Goal: Task Accomplishment & Management: Use online tool/utility

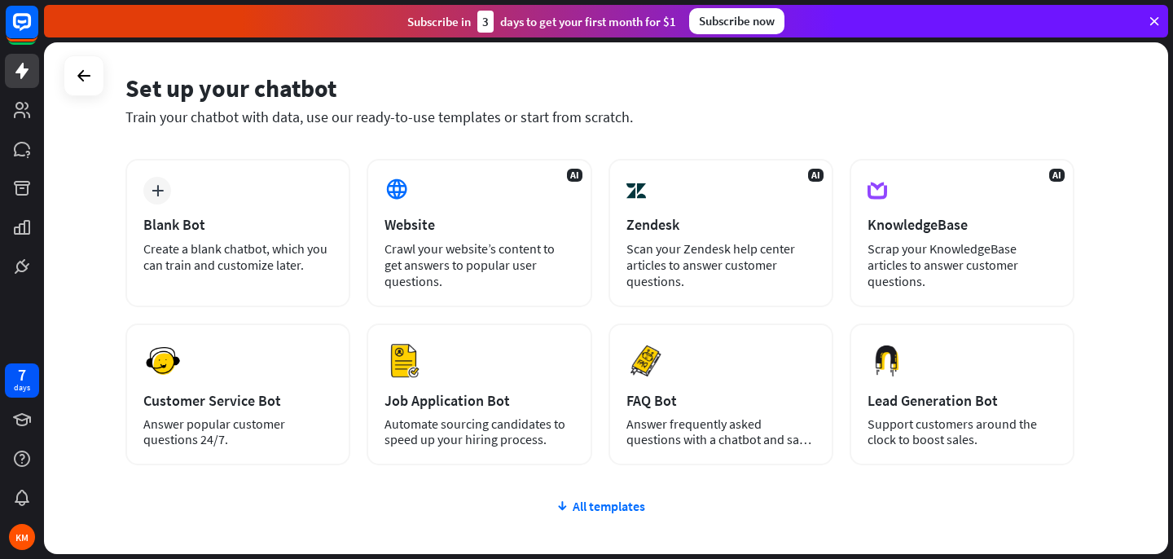
scroll to position [56, 0]
click at [613, 504] on div "All templates" at bounding box center [599, 505] width 949 height 16
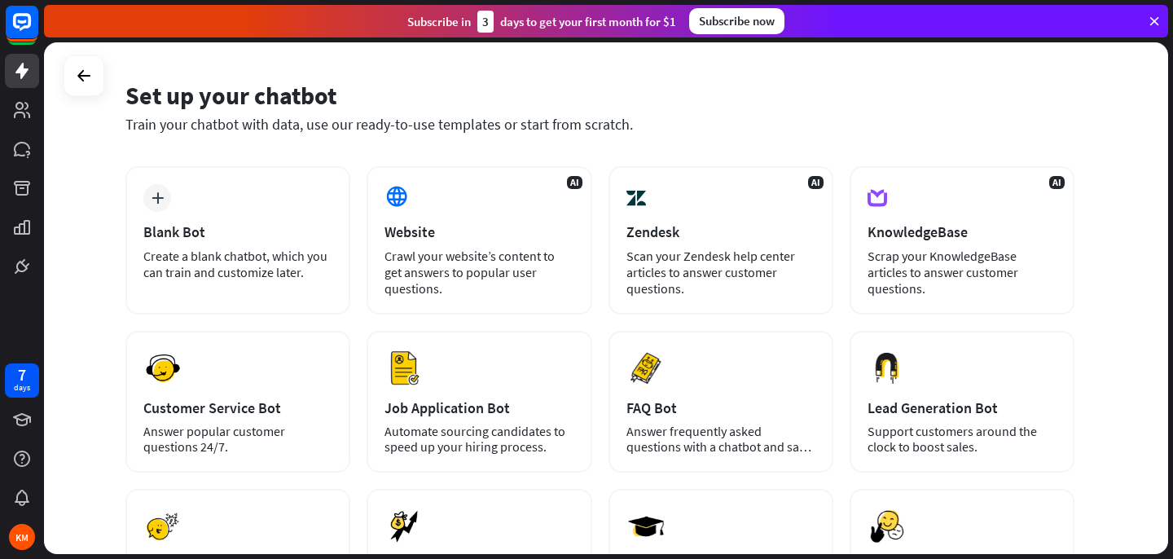
scroll to position [45, 0]
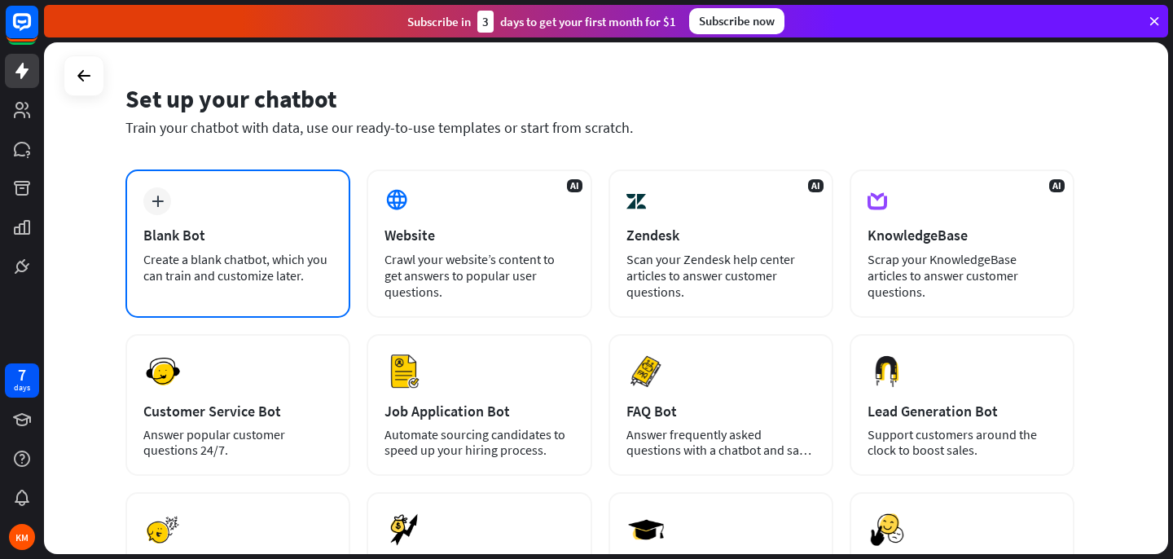
click at [293, 266] on div "Create a blank chatbot, which you can train and customize later." at bounding box center [237, 267] width 189 height 33
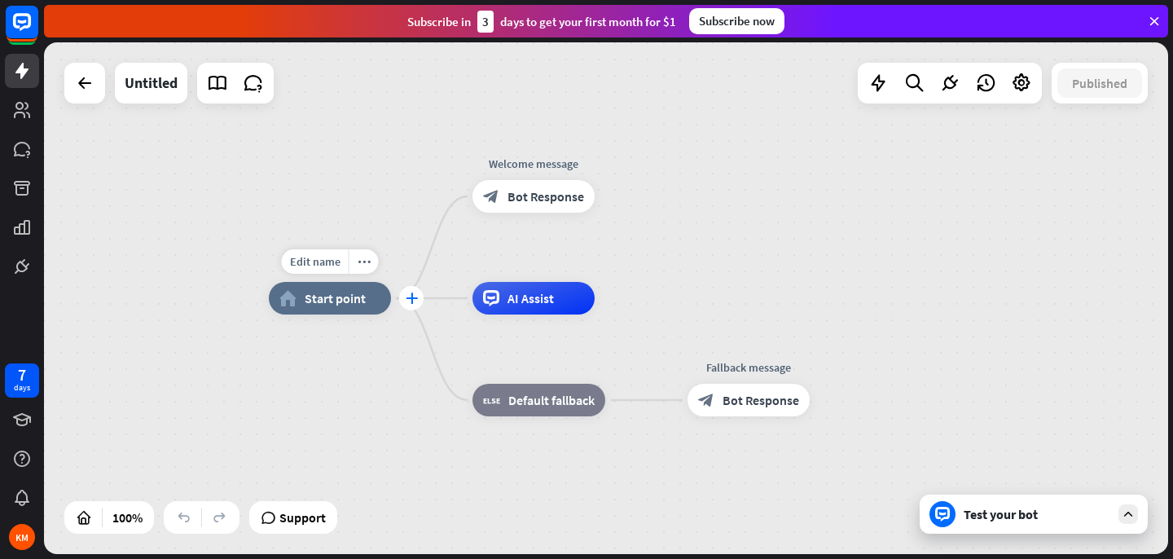
click at [409, 299] on icon "plus" at bounding box center [412, 298] width 12 height 11
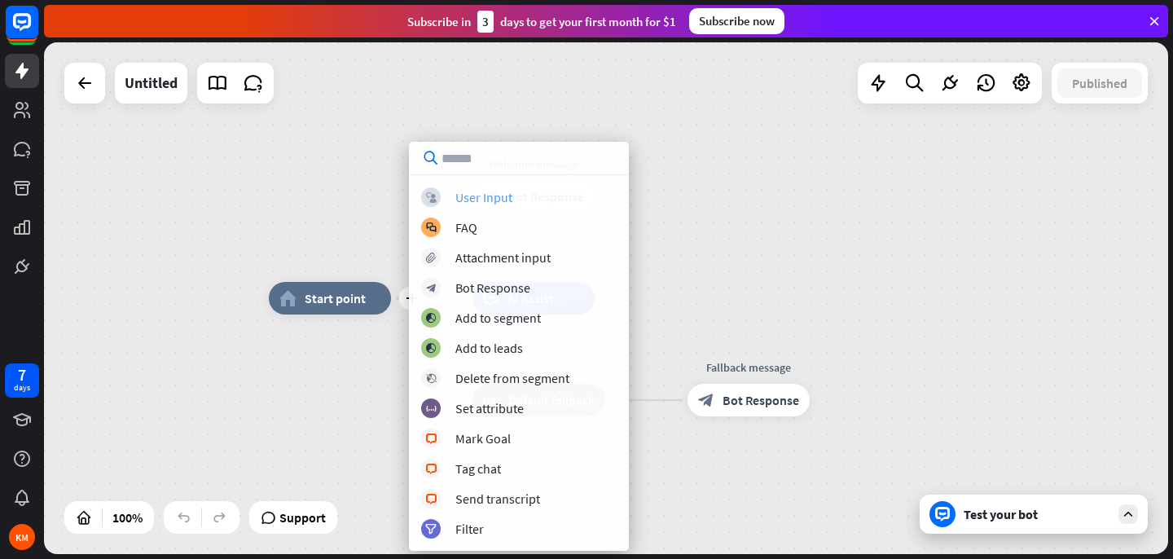
click at [500, 191] on div "User Input" at bounding box center [484, 197] width 57 height 16
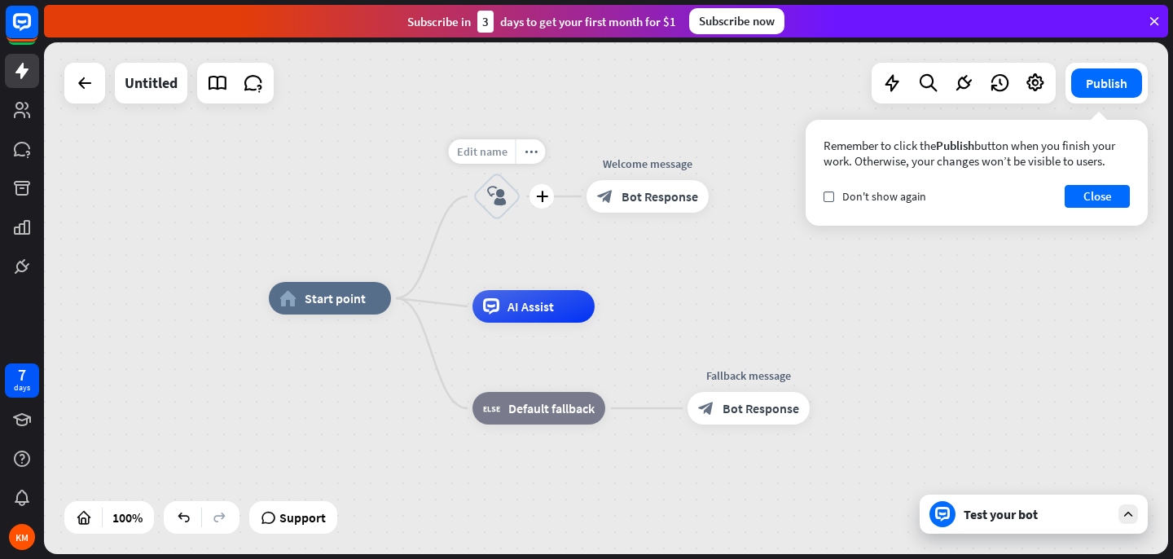
click at [493, 158] on span "Edit name" at bounding box center [482, 151] width 51 height 15
click at [504, 196] on icon "block_user_input" at bounding box center [497, 197] width 20 height 20
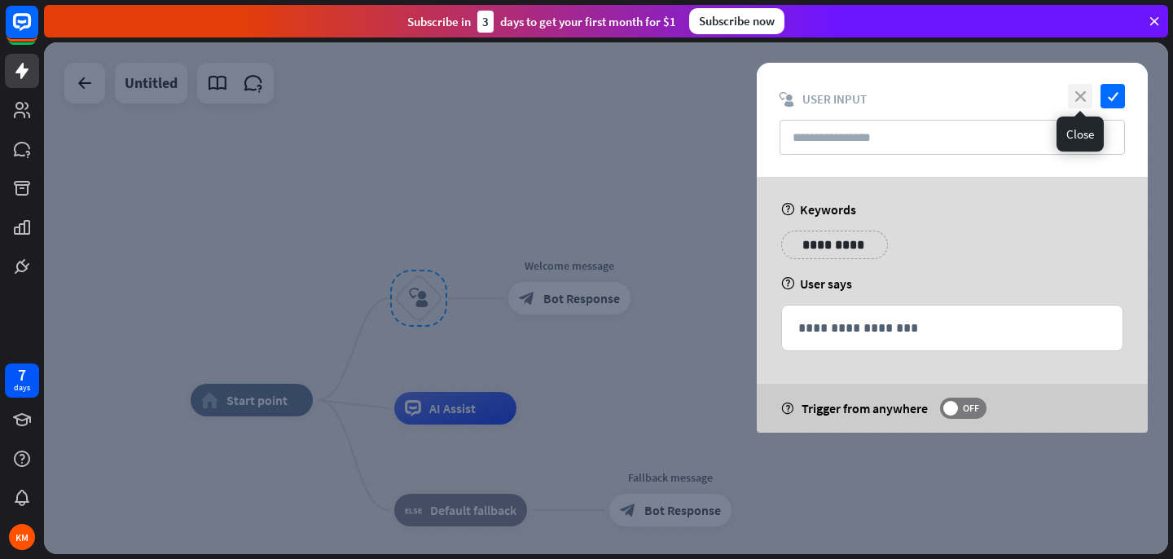
click at [1085, 100] on icon "close" at bounding box center [1080, 96] width 24 height 24
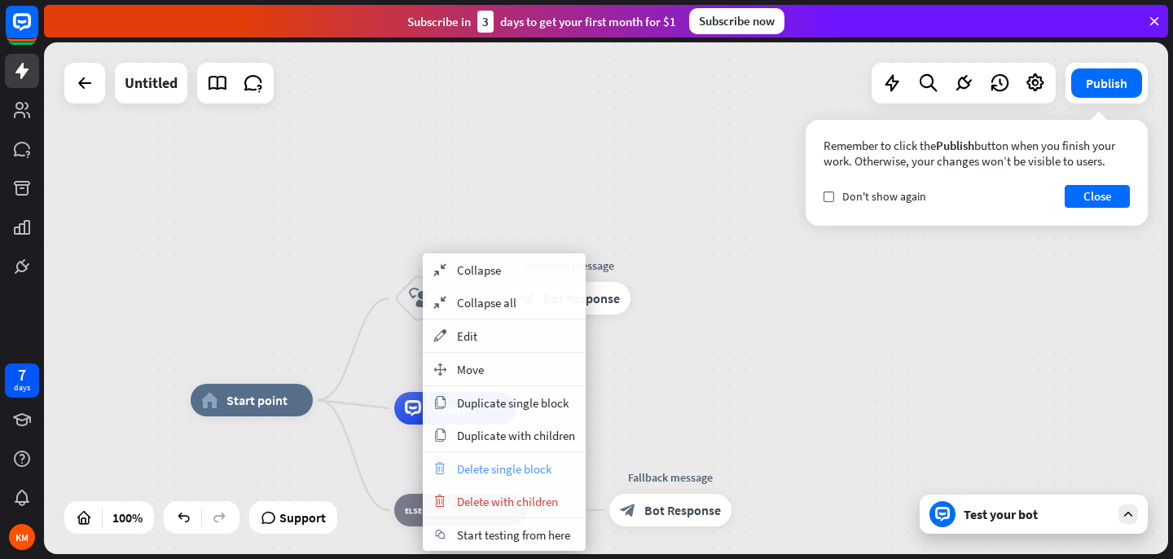
click at [491, 473] on span "Delete single block" at bounding box center [504, 468] width 95 height 15
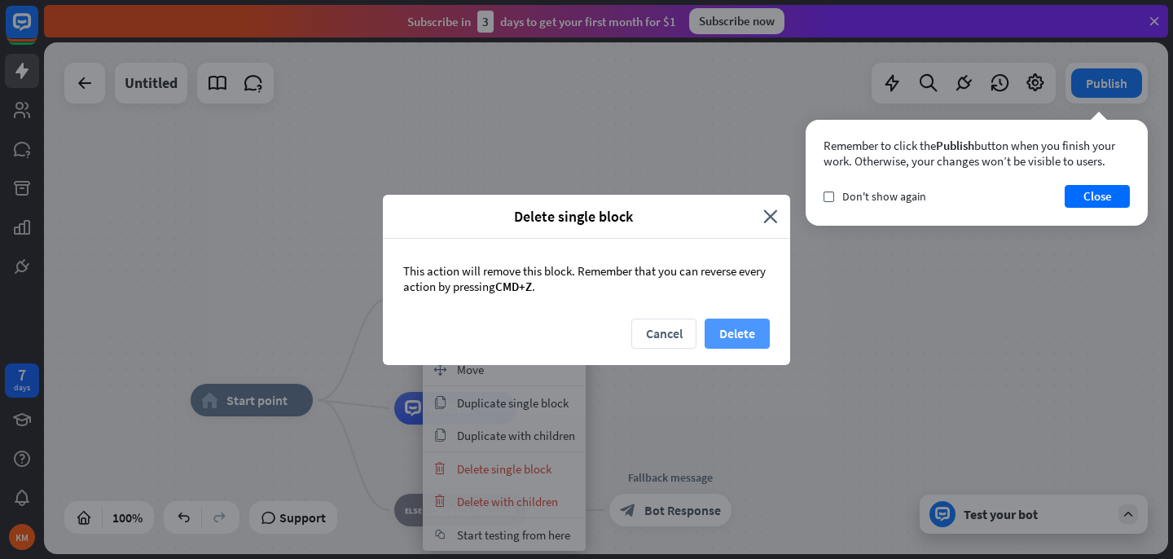
click at [724, 332] on button "Delete" at bounding box center [737, 334] width 65 height 30
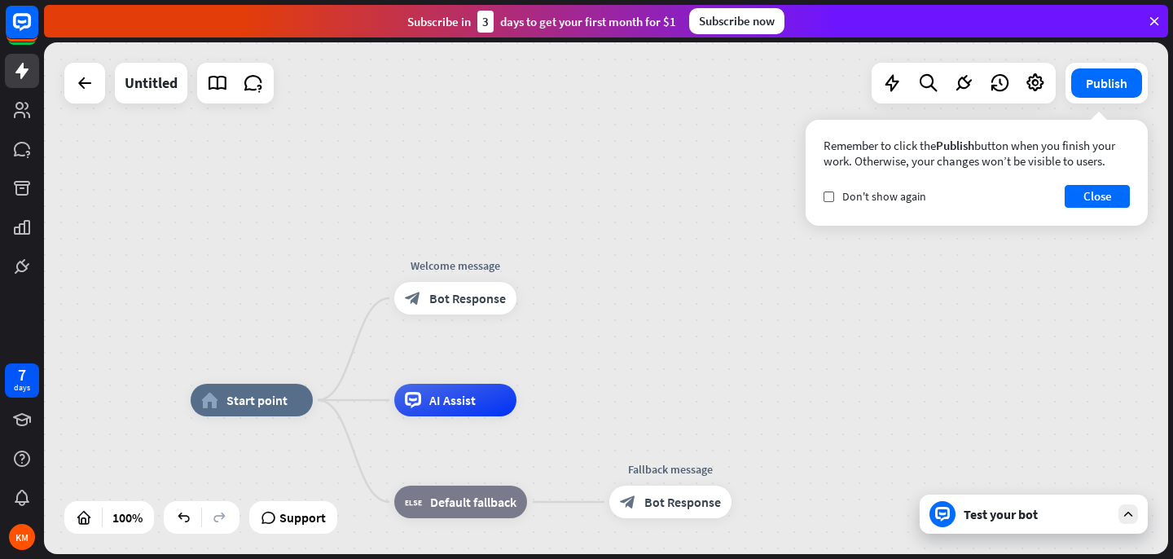
click at [346, 376] on div "home_2 Start point Welcome message block_bot_response Bot Response AI Assist bl…" at bounding box center [606, 298] width 1125 height 512
click at [327, 399] on div "plus" at bounding box center [333, 400] width 24 height 24
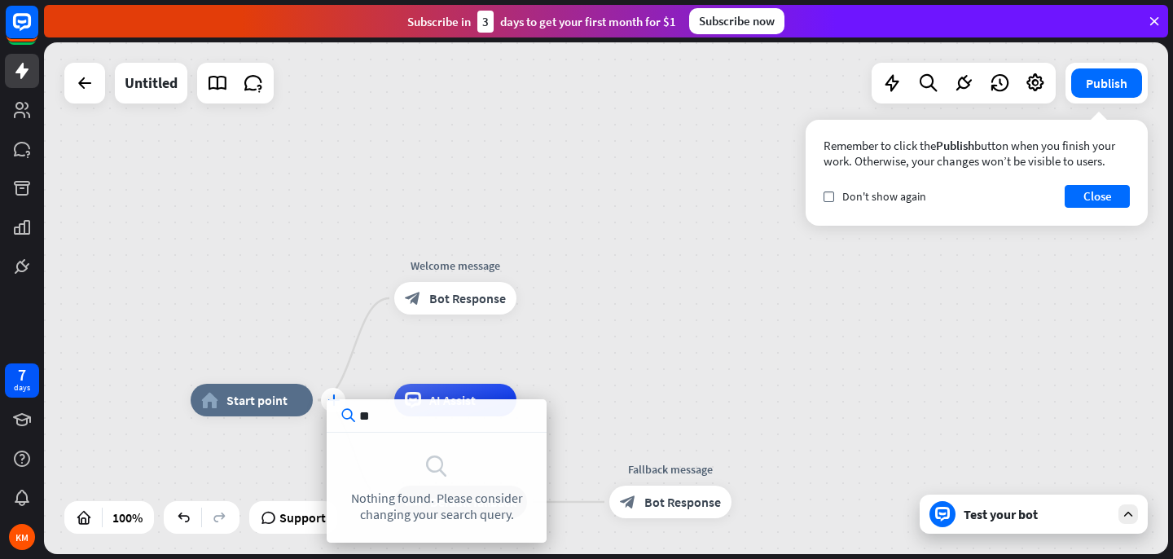
type input "*"
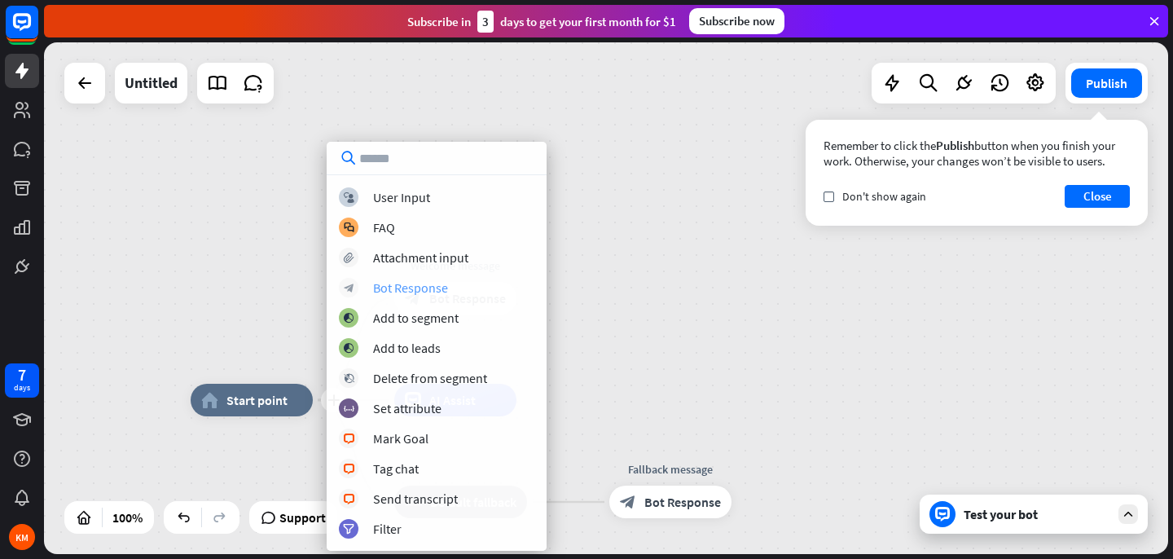
click at [420, 293] on div "Bot Response" at bounding box center [410, 288] width 75 height 16
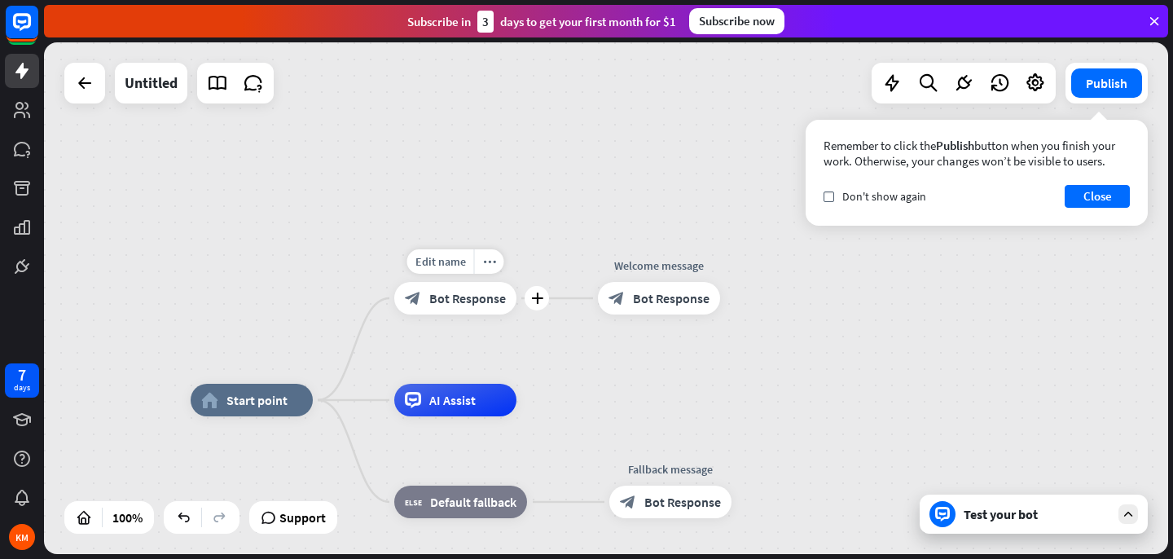
click at [432, 297] on span "Bot Response" at bounding box center [467, 298] width 77 height 16
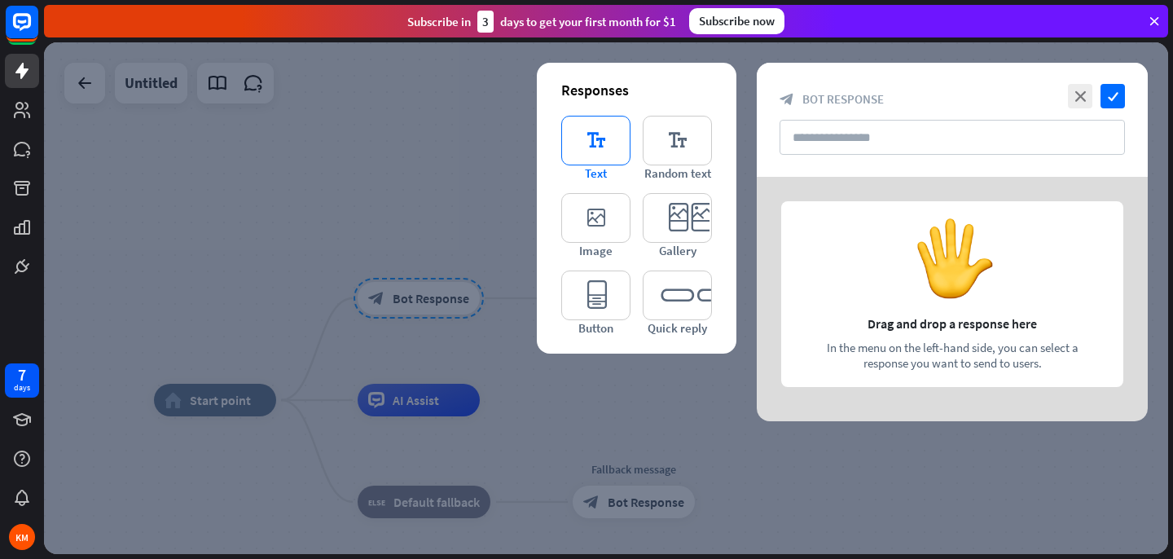
click at [598, 143] on icon "editor_text" at bounding box center [595, 141] width 69 height 50
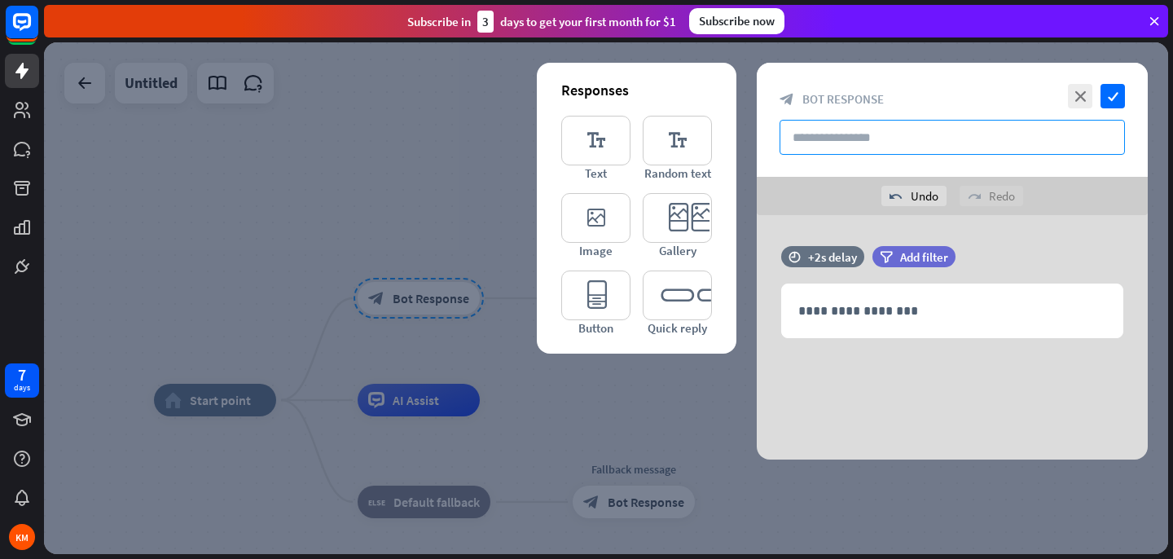
click at [826, 142] on input "text" at bounding box center [953, 137] width 346 height 35
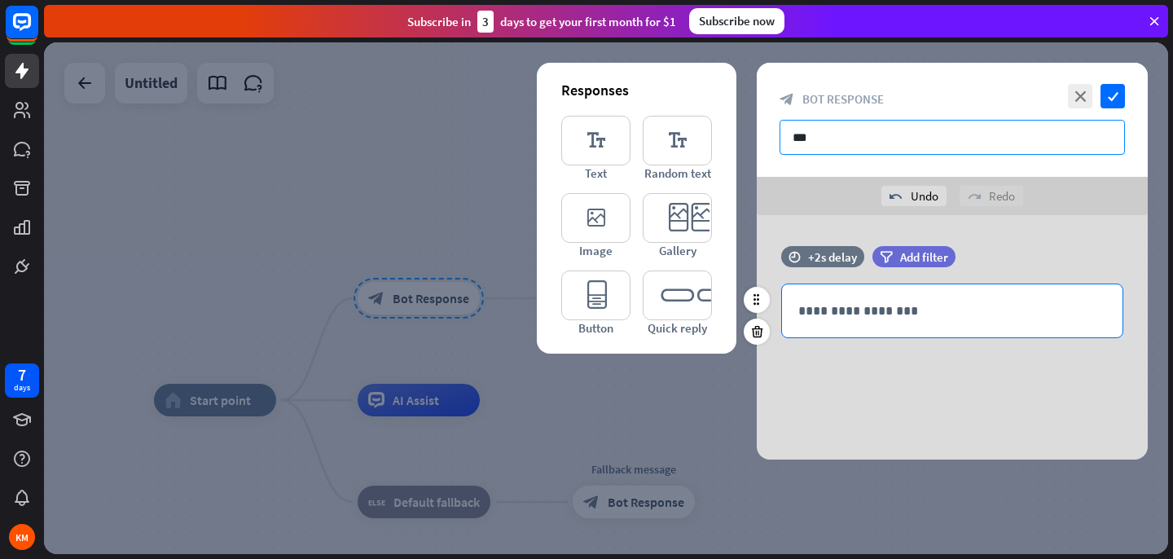
type input "***"
click at [838, 308] on p "**********" at bounding box center [953, 311] width 308 height 20
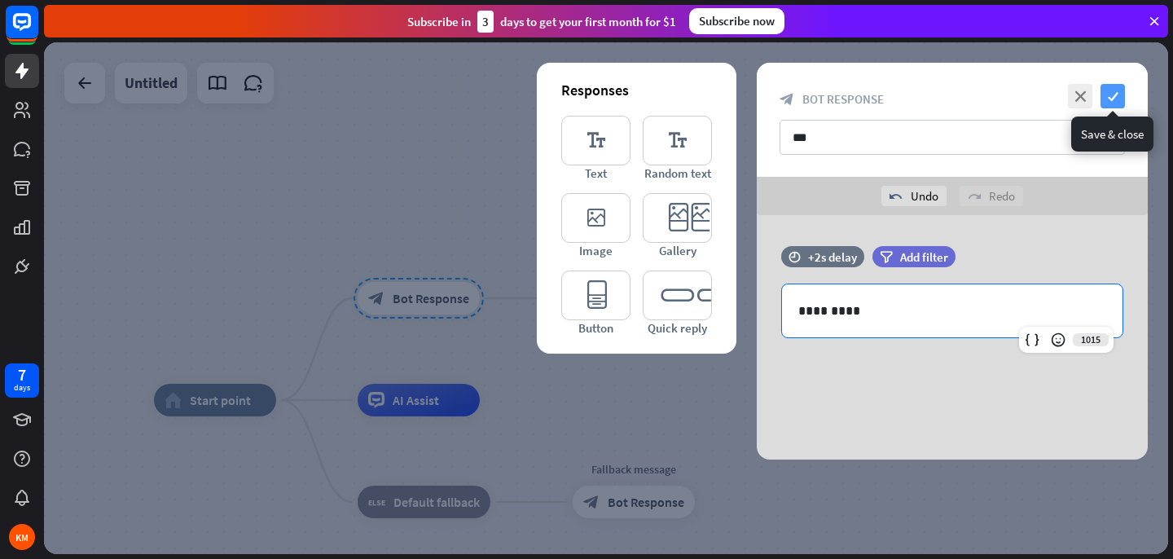
click at [1119, 93] on icon "check" at bounding box center [1113, 96] width 24 height 24
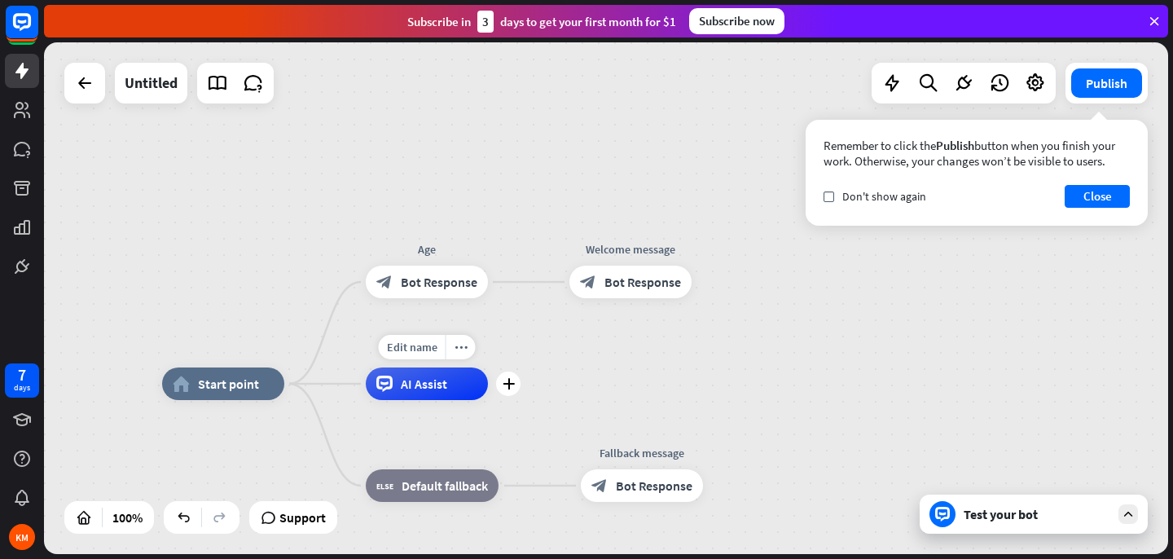
click at [405, 386] on span "AI Assist" at bounding box center [424, 384] width 46 height 16
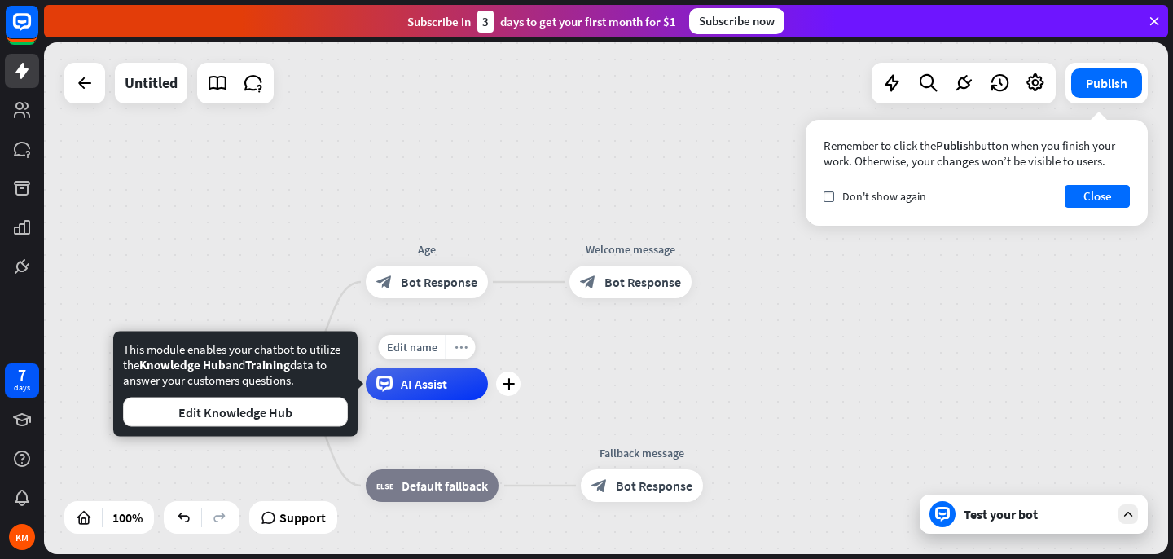
click at [459, 351] on icon "more_horiz" at bounding box center [461, 347] width 13 height 12
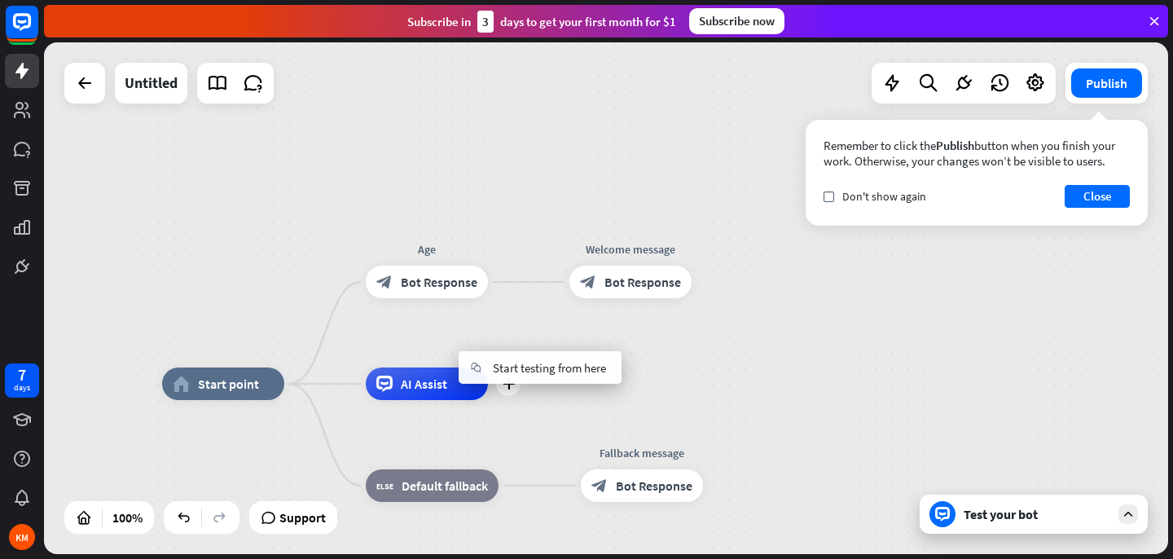
click at [366, 384] on div "plus AI Assist" at bounding box center [427, 384] width 122 height 33
click at [428, 385] on span "AI Assist" at bounding box center [424, 384] width 46 height 16
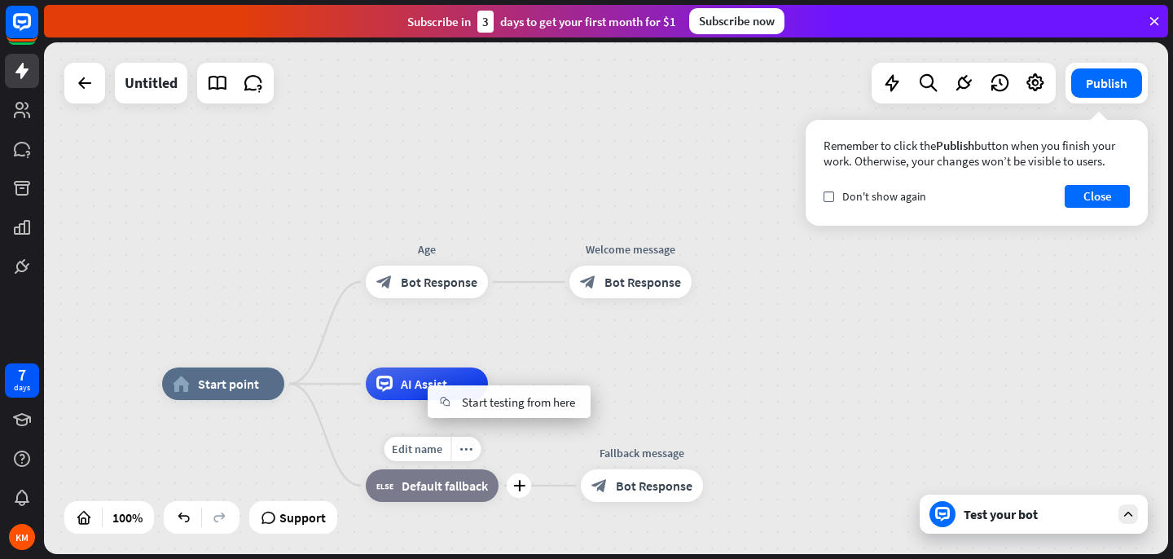
click at [434, 489] on span "Default fallback" at bounding box center [445, 486] width 86 height 16
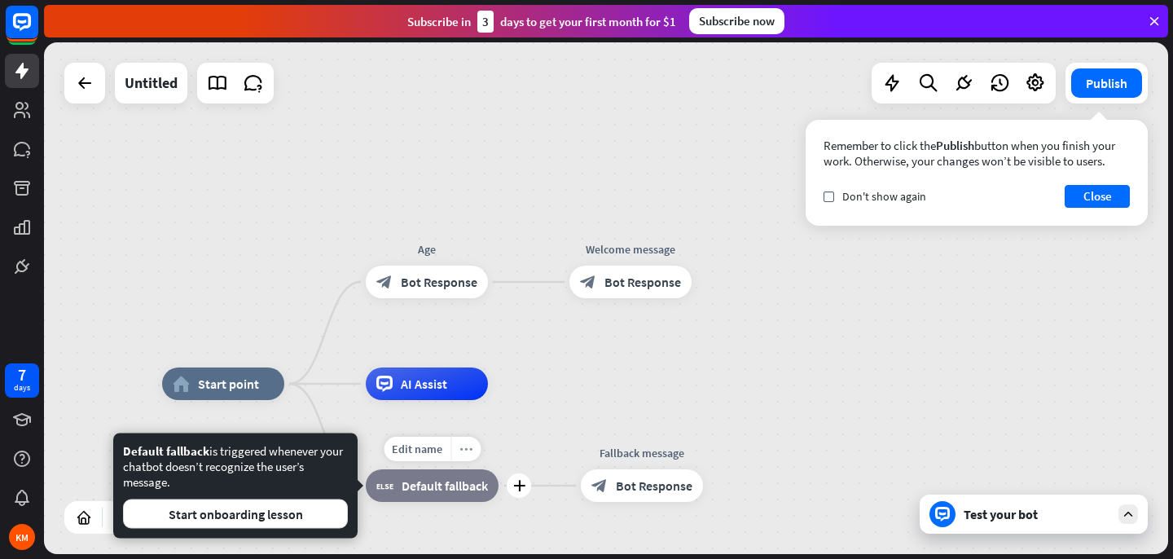
click at [469, 456] on div "more_horiz" at bounding box center [466, 449] width 30 height 24
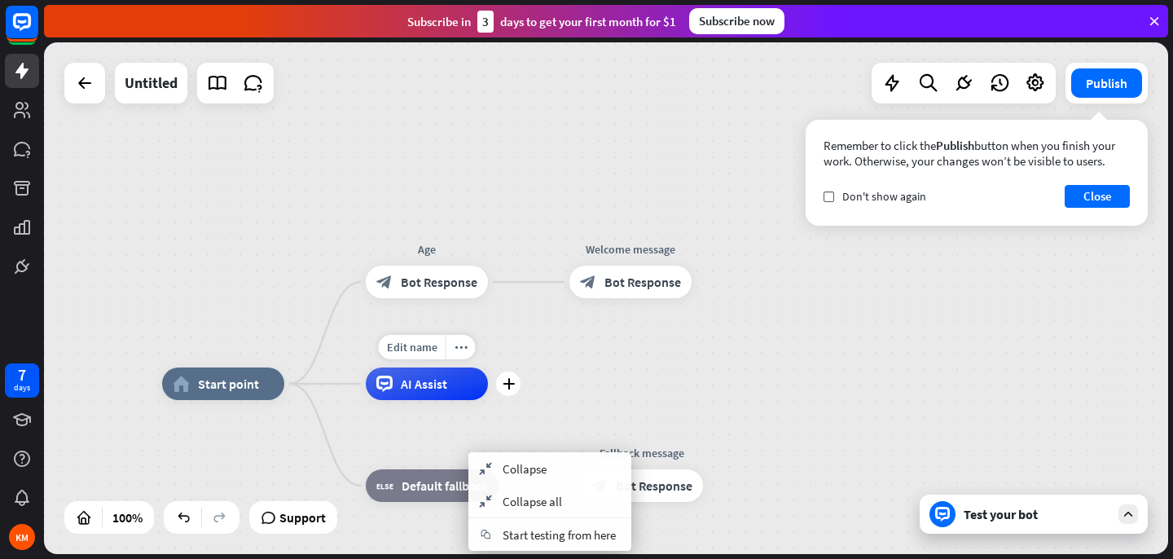
click at [488, 400] on div "Edit name more_horiz plus AI Assist" at bounding box center [427, 384] width 122 height 33
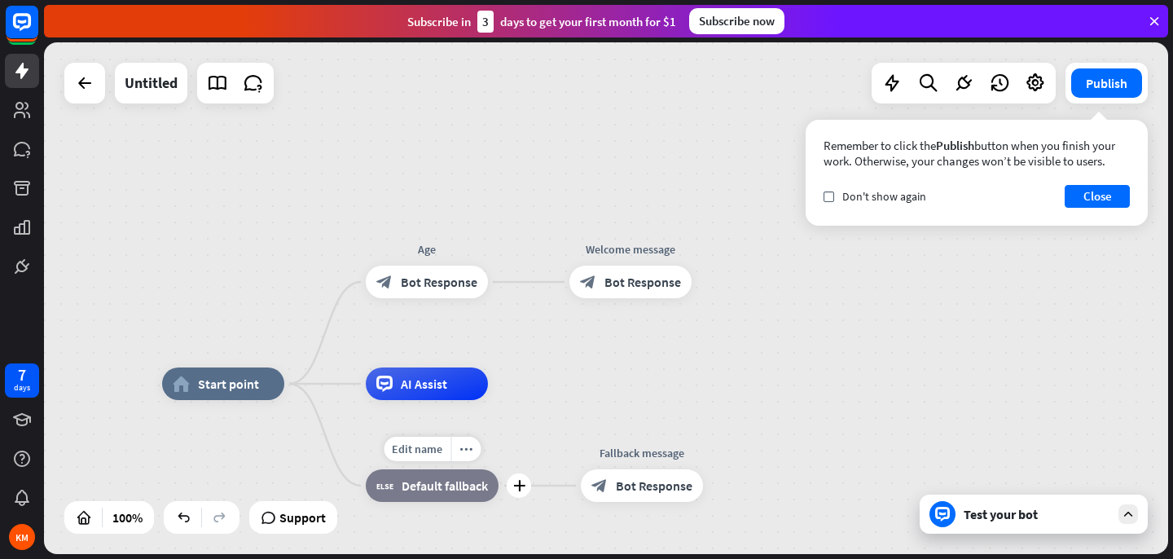
click at [366, 492] on div "Edit name more_horiz plus block_fallback Default fallback" at bounding box center [432, 485] width 133 height 33
click at [596, 486] on icon "block_bot_response" at bounding box center [600, 486] width 16 height 16
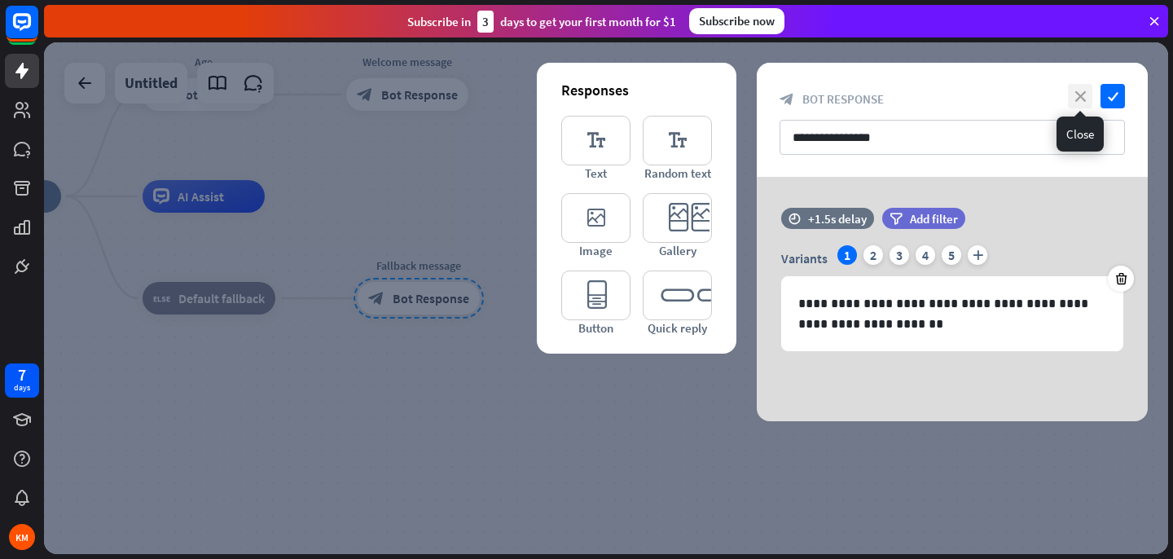
click at [1085, 96] on icon "close" at bounding box center [1080, 96] width 24 height 24
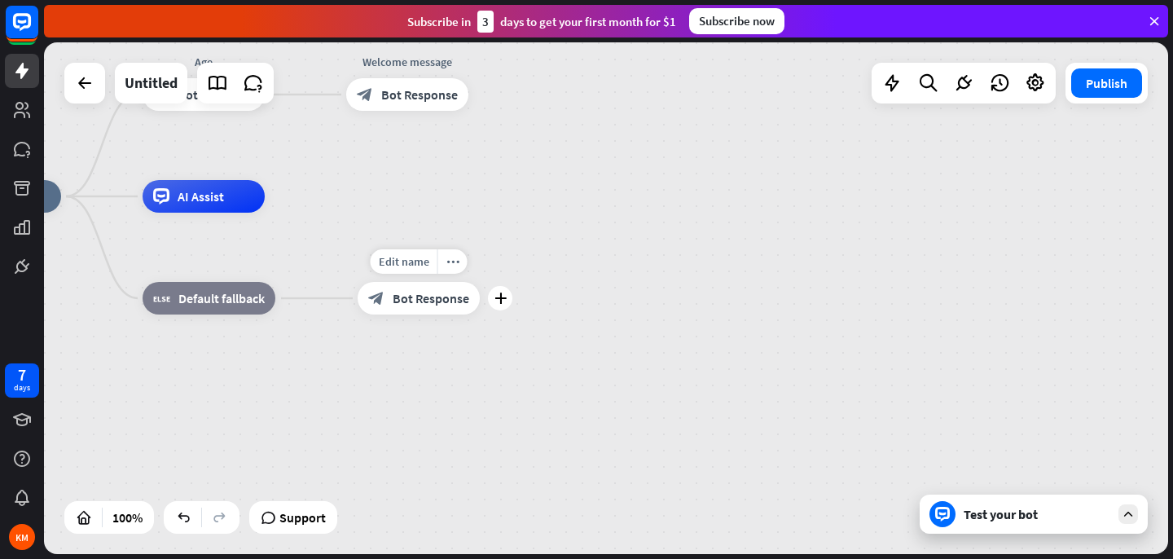
click at [428, 304] on span "Bot Response" at bounding box center [431, 298] width 77 height 16
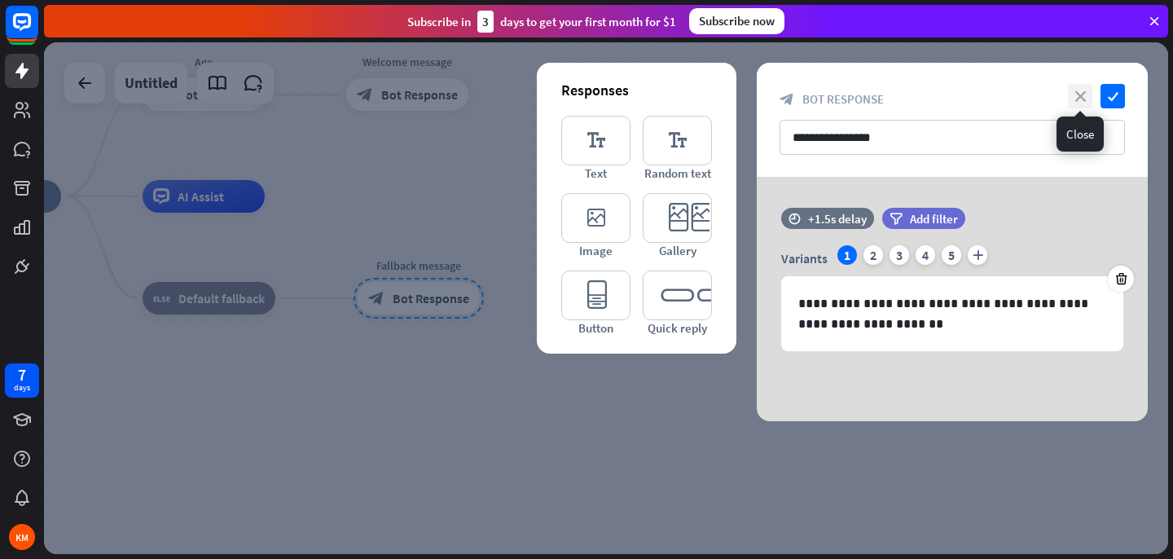
click at [1072, 95] on icon "close" at bounding box center [1080, 96] width 24 height 24
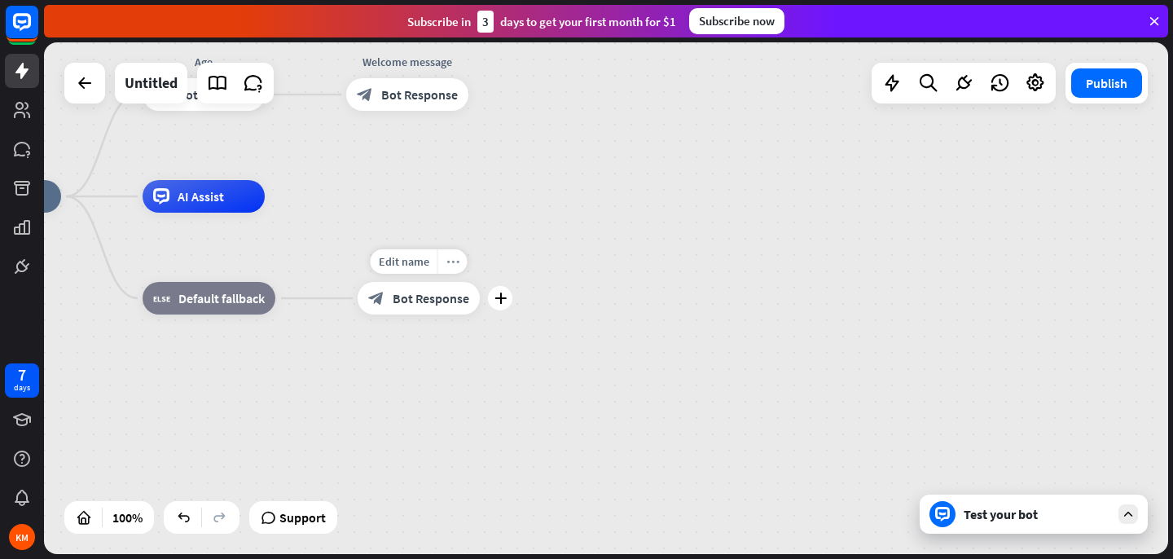
click at [450, 267] on div "more_horiz" at bounding box center [453, 261] width 30 height 24
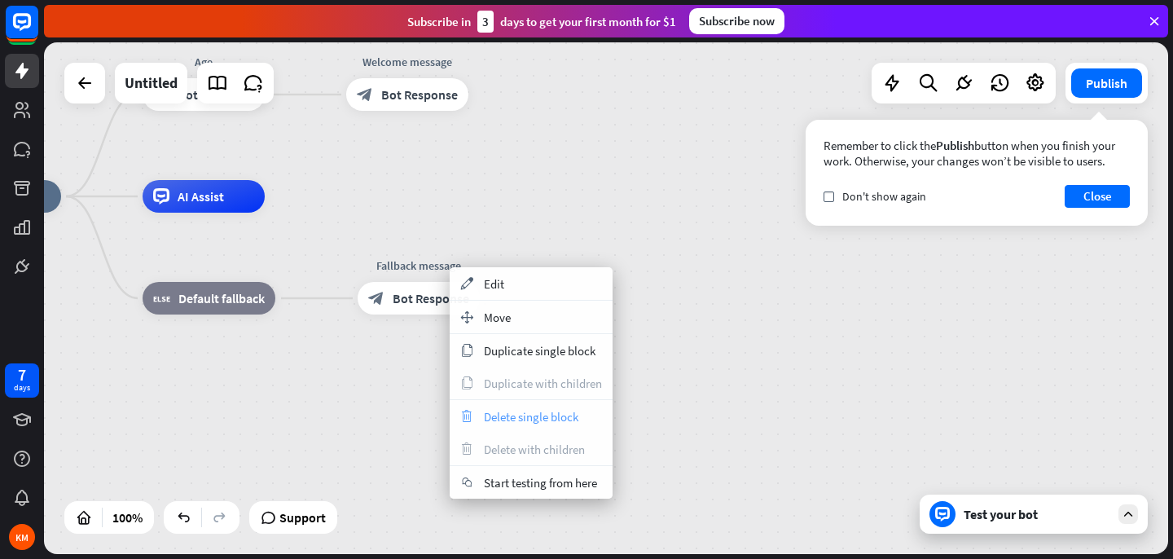
click at [505, 416] on span "Delete single block" at bounding box center [531, 416] width 95 height 15
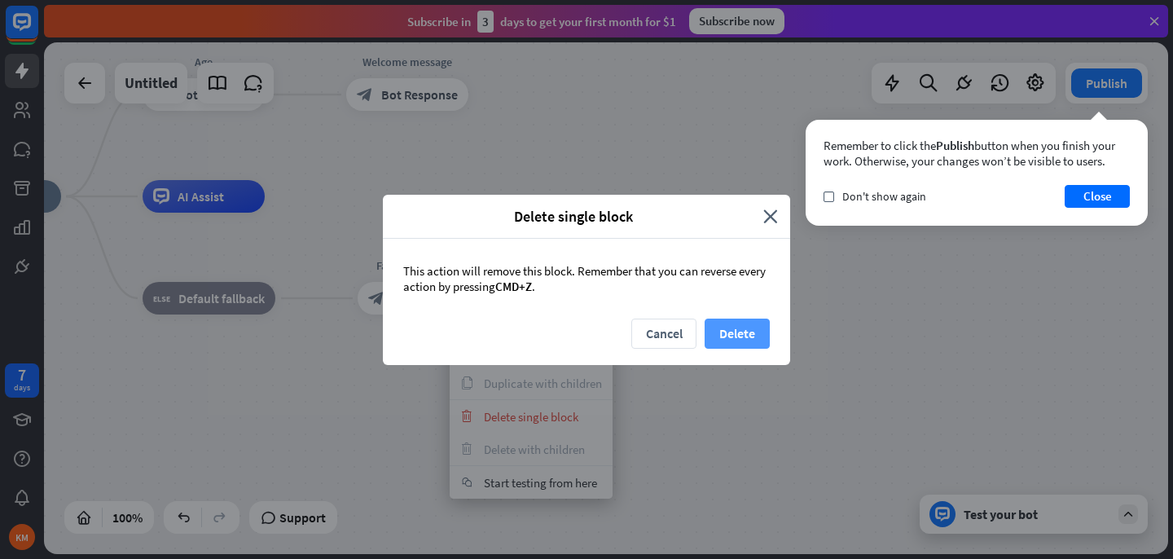
click at [746, 339] on button "Delete" at bounding box center [737, 334] width 65 height 30
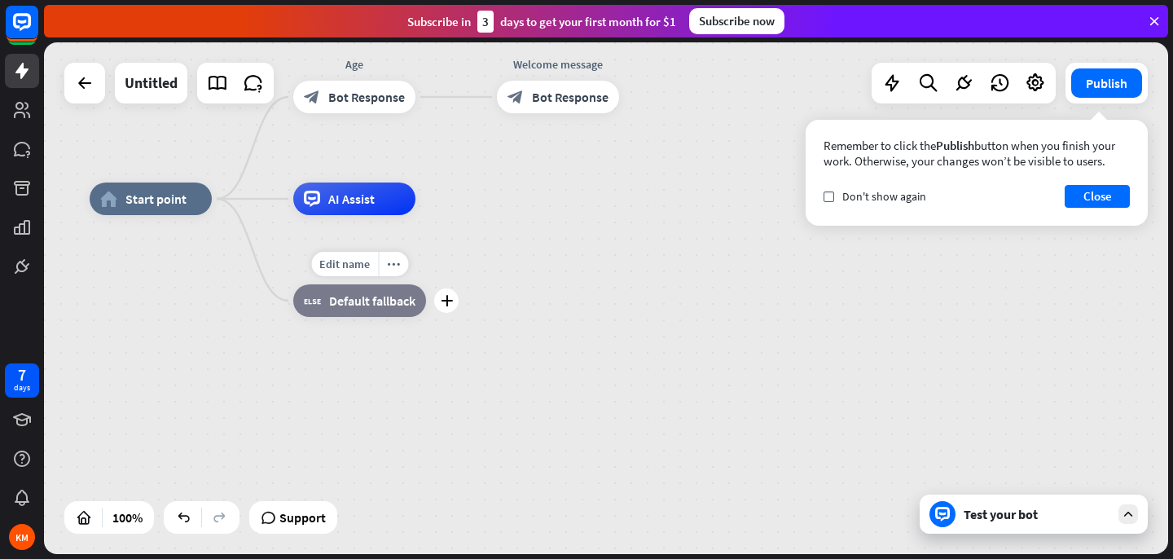
click at [381, 312] on div "block_fallback Default fallback" at bounding box center [359, 300] width 133 height 33
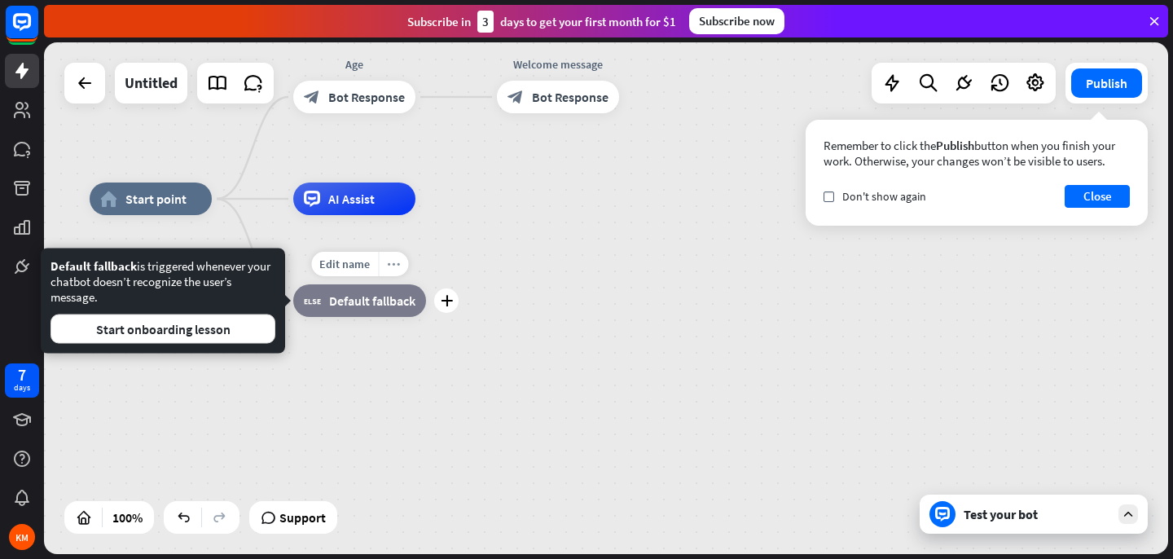
click at [399, 268] on div "more_horiz" at bounding box center [393, 264] width 30 height 24
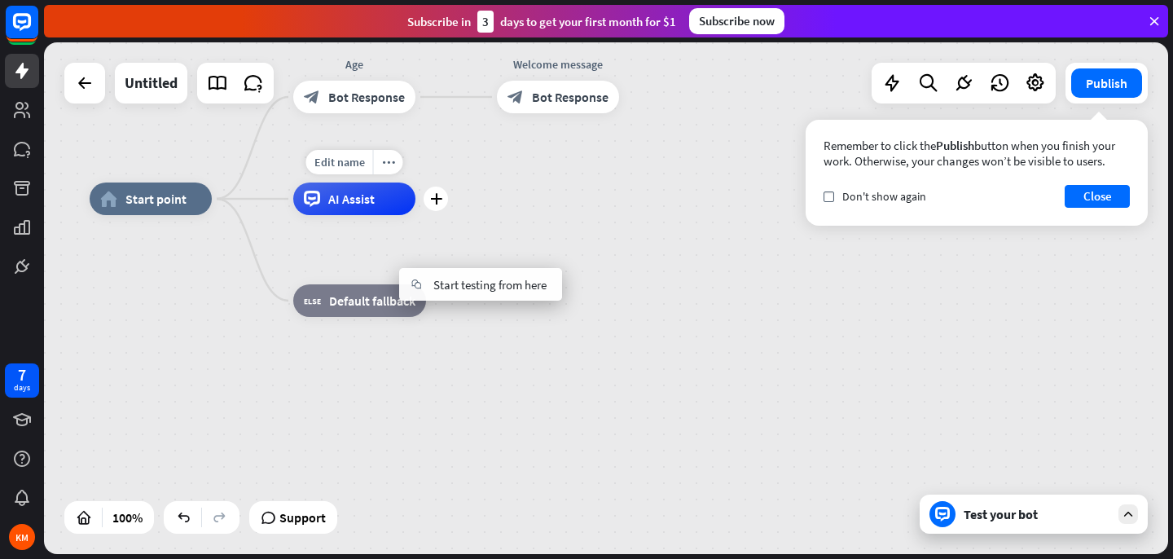
click at [416, 215] on div "Edit name more_horiz plus AI Assist" at bounding box center [354, 199] width 122 height 33
click at [377, 306] on span "Default fallback" at bounding box center [372, 301] width 86 height 16
click at [393, 263] on icon "more_horiz" at bounding box center [393, 264] width 13 height 12
click at [365, 296] on span "Default fallback" at bounding box center [372, 301] width 86 height 16
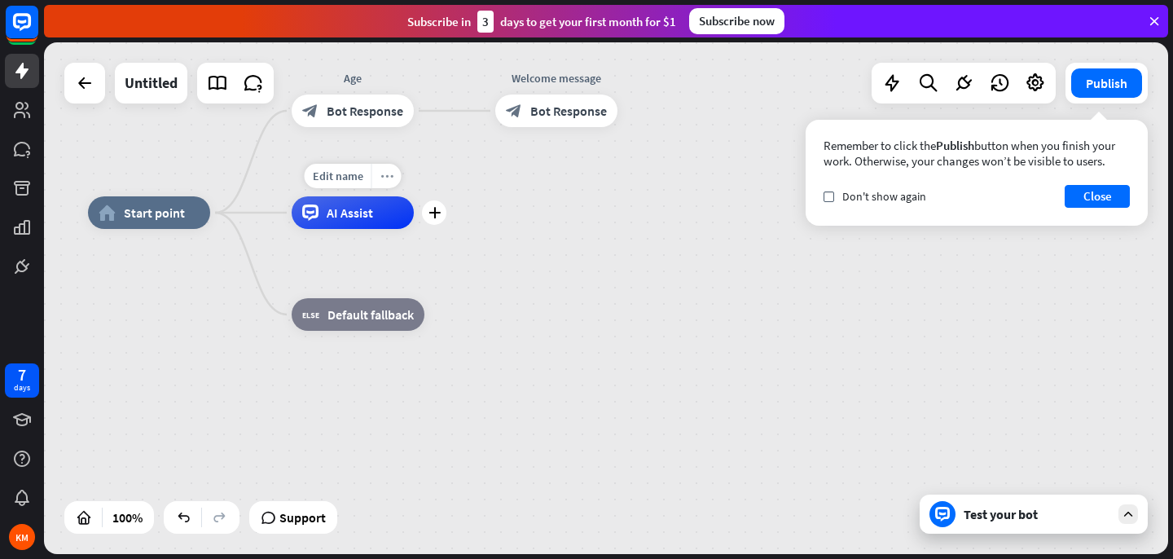
click at [390, 178] on icon "more_horiz" at bounding box center [387, 176] width 13 height 12
click at [466, 259] on div "home_2 Start point Age block_bot_response Bot Response Welcome message block_bo…" at bounding box center [650, 469] width 1125 height 512
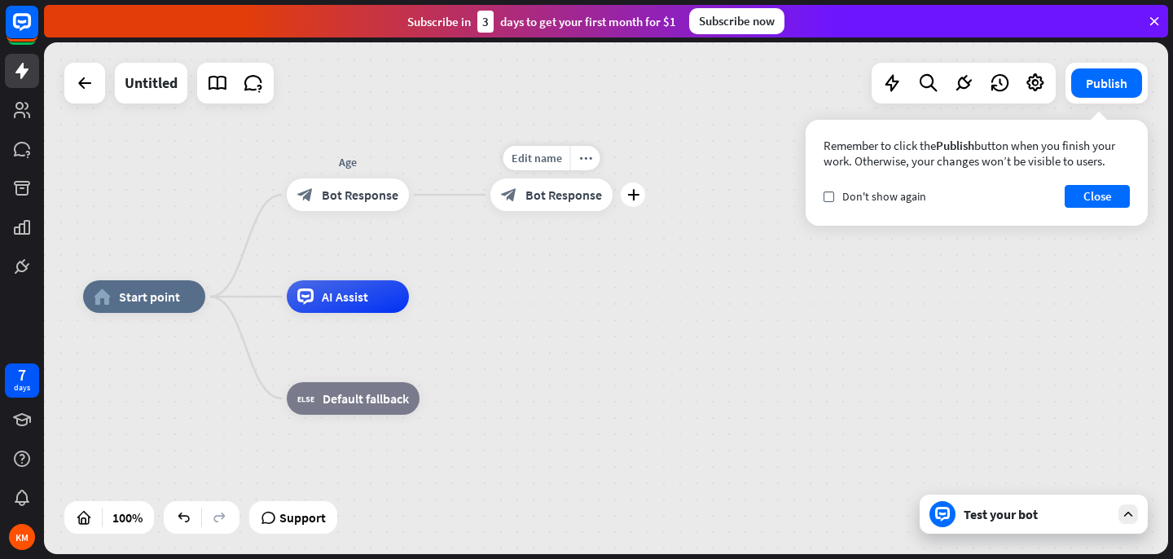
click at [555, 196] on span "Bot Response" at bounding box center [564, 195] width 77 height 16
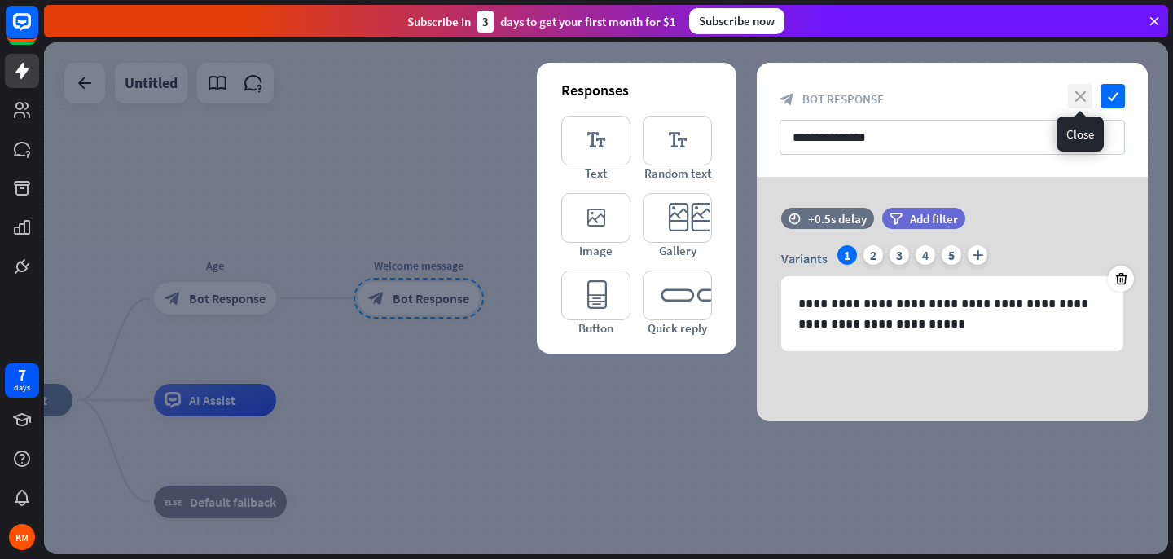
click at [1082, 103] on icon "close" at bounding box center [1080, 96] width 24 height 24
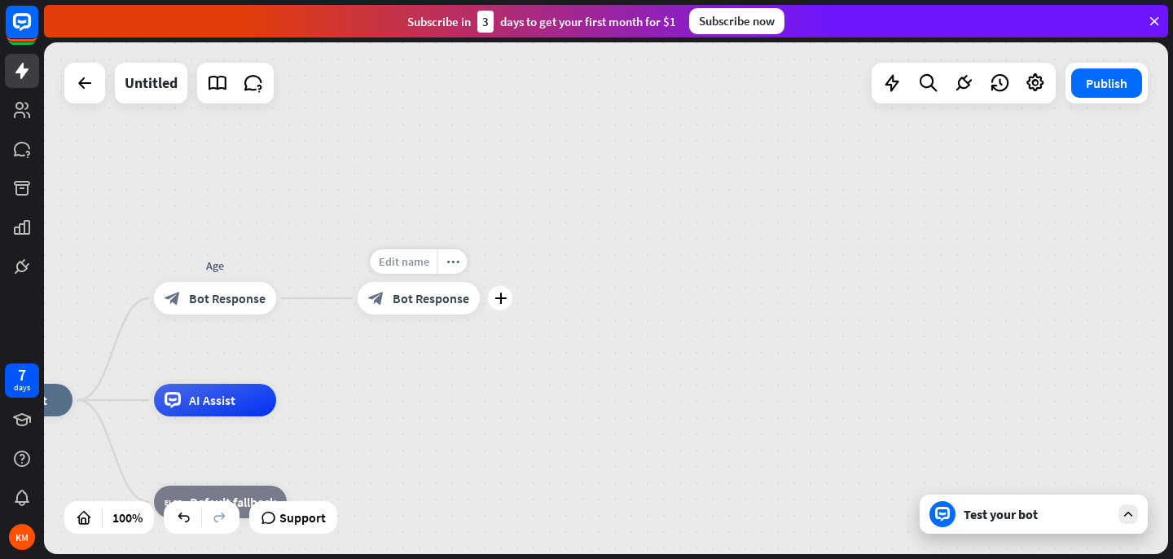
click at [413, 262] on span "Edit name" at bounding box center [404, 261] width 51 height 15
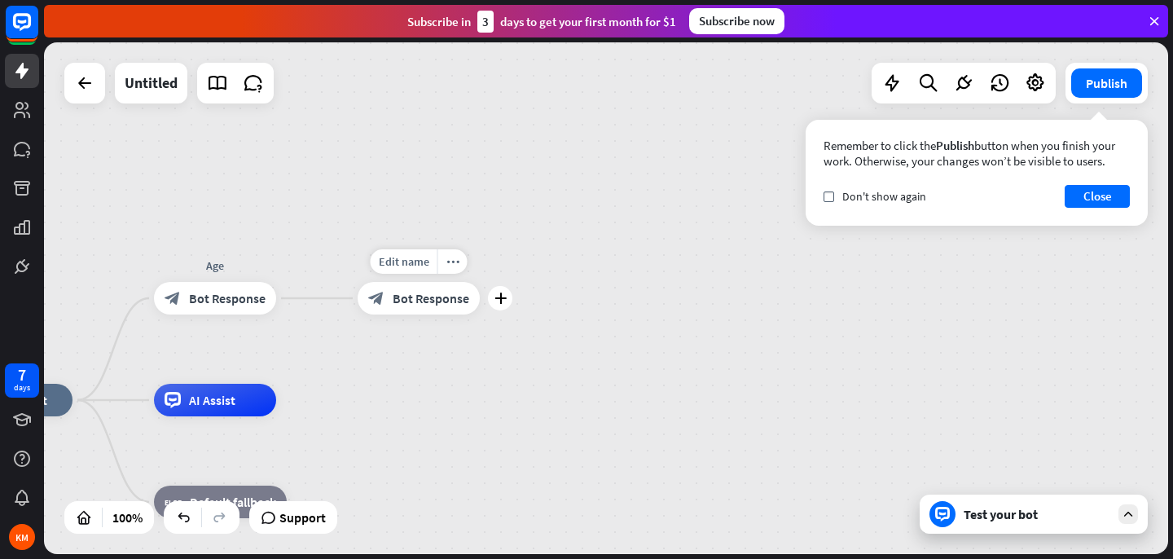
click at [413, 297] on span "Bot Response" at bounding box center [431, 298] width 77 height 16
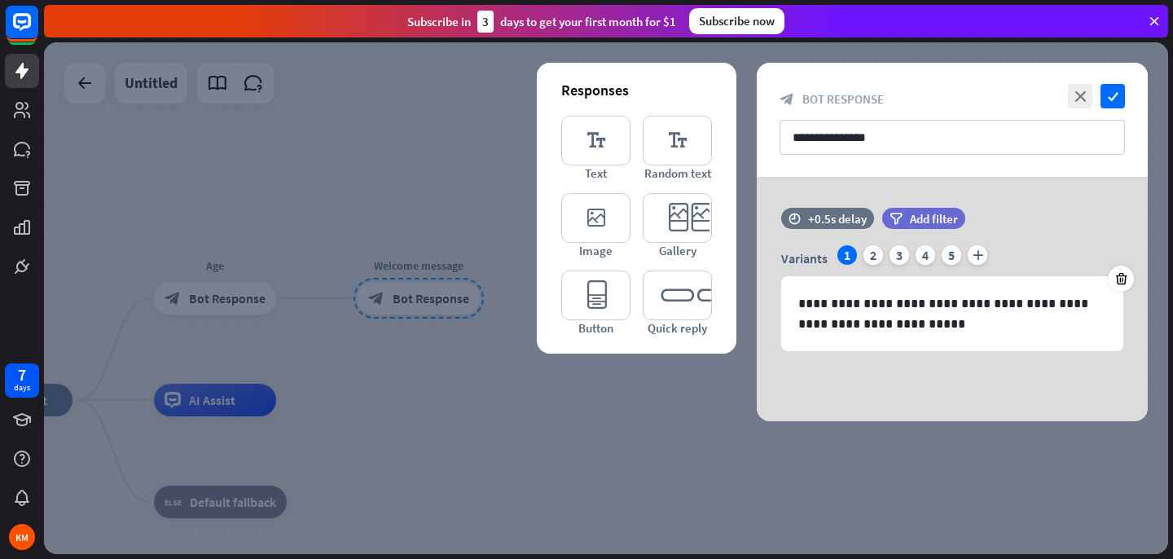
click at [463, 364] on div at bounding box center [606, 298] width 1125 height 512
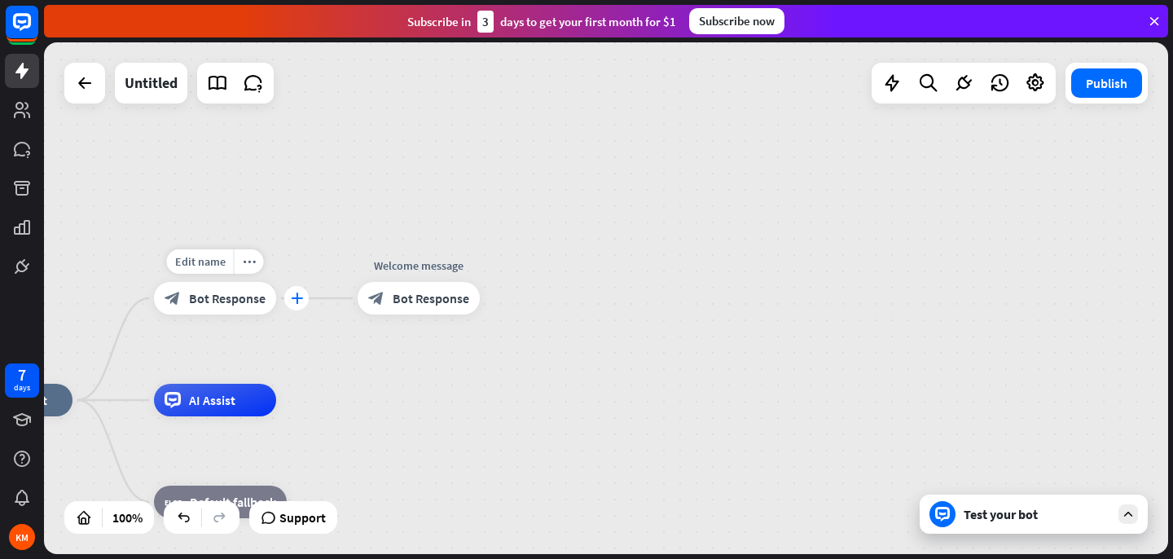
click at [293, 301] on icon "plus" at bounding box center [297, 298] width 12 height 11
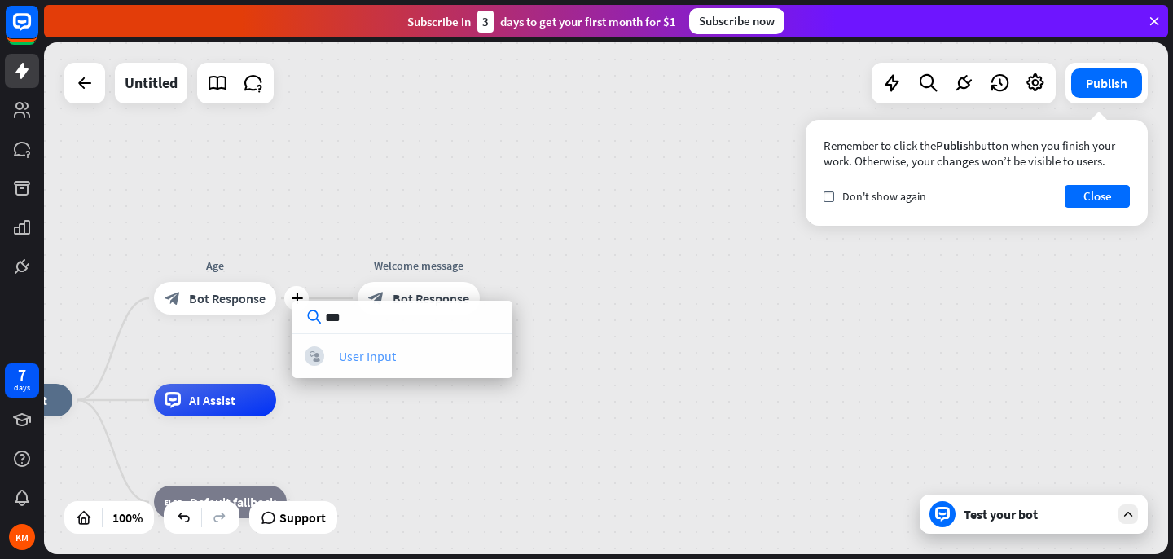
type input "***"
click at [376, 360] on div "User Input" at bounding box center [367, 356] width 57 height 16
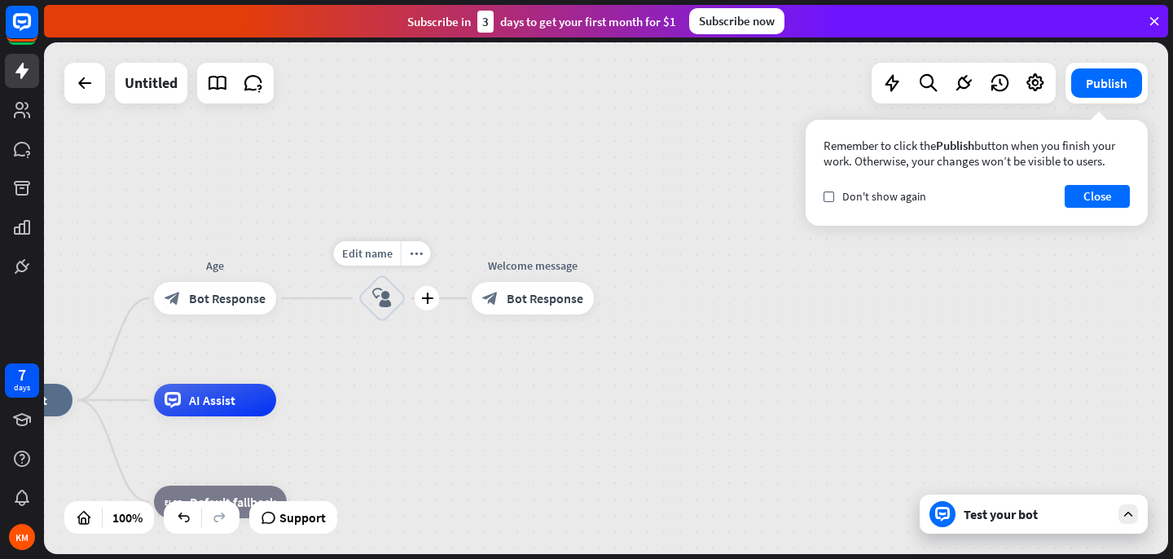
click at [385, 304] on icon "block_user_input" at bounding box center [382, 298] width 20 height 20
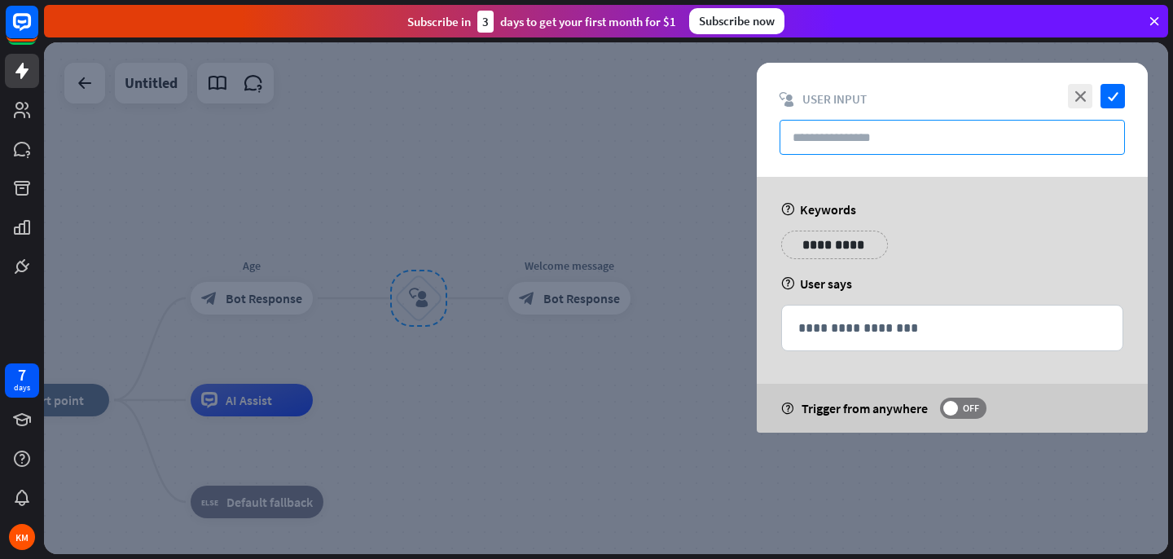
click at [865, 141] on input "text" at bounding box center [953, 137] width 346 height 35
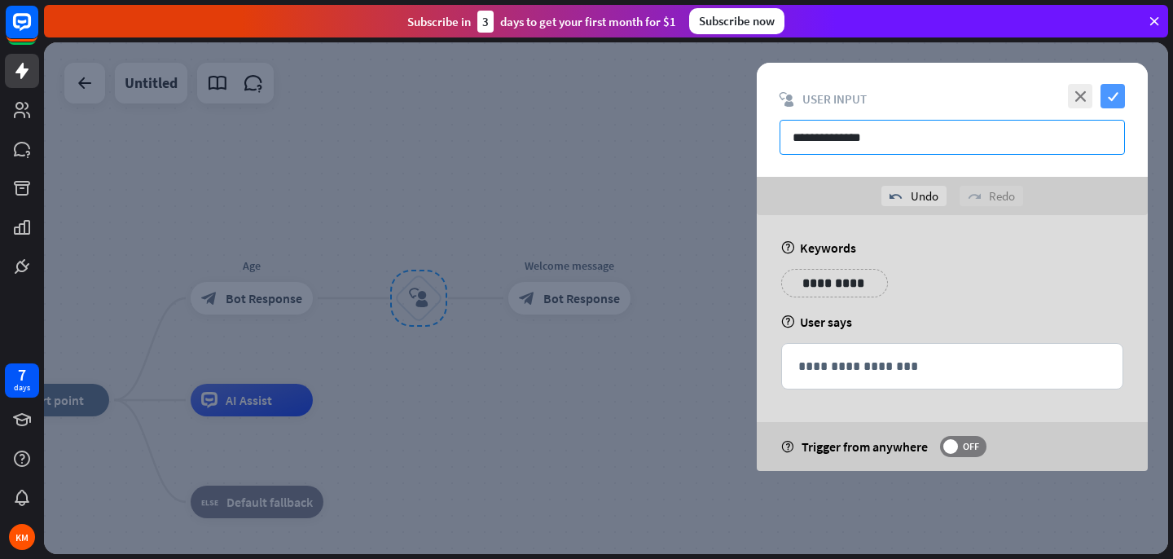
type input "**********"
click at [1114, 105] on icon "check" at bounding box center [1113, 96] width 24 height 24
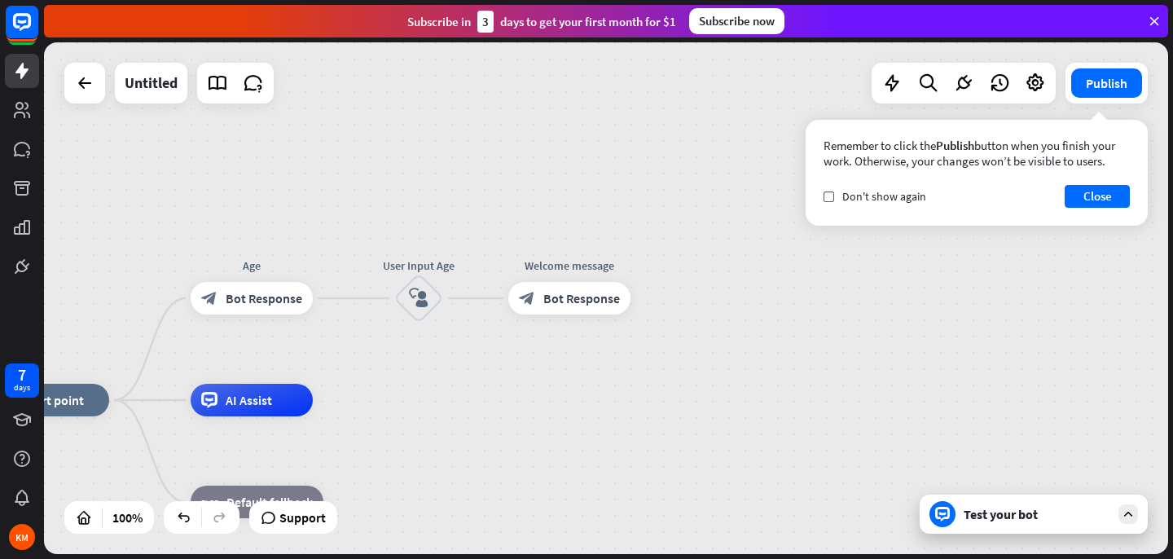
click at [1016, 518] on div "Test your bot" at bounding box center [1037, 514] width 147 height 16
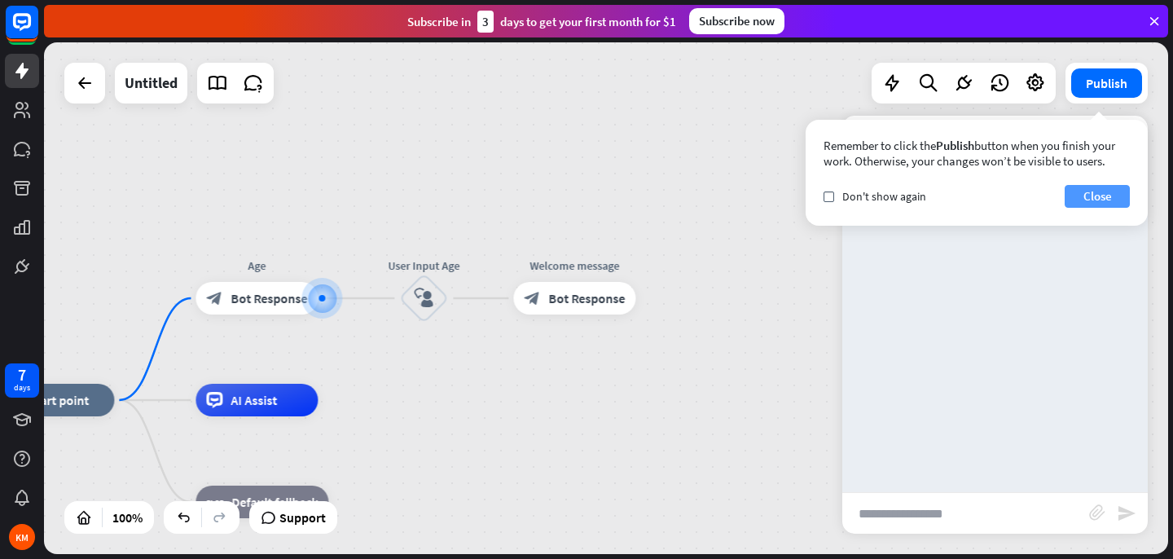
click at [1096, 198] on button "Close" at bounding box center [1097, 196] width 65 height 23
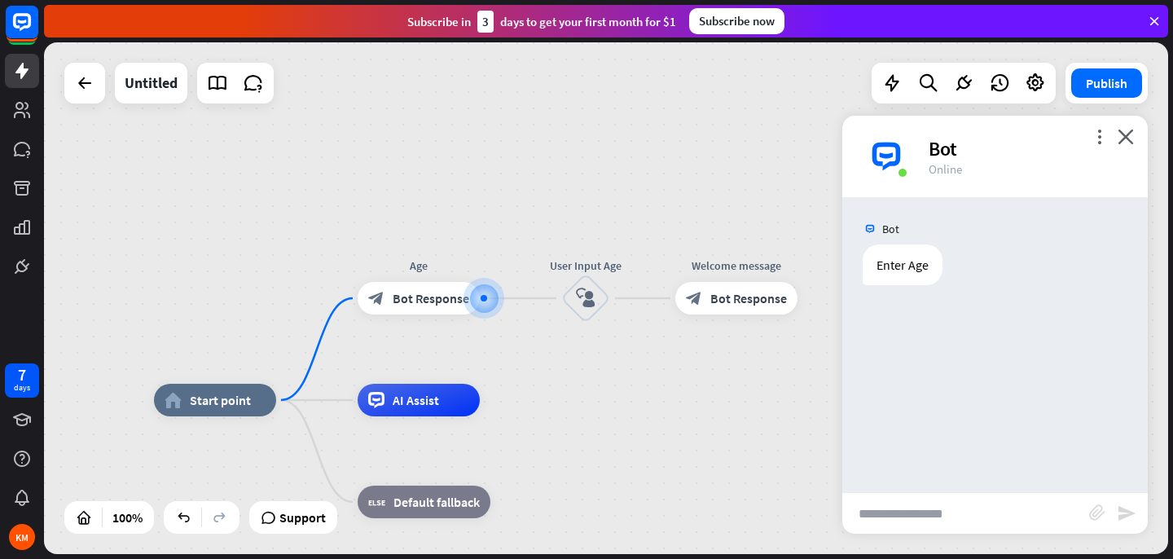
click at [900, 522] on input "text" at bounding box center [966, 513] width 247 height 41
type input "**"
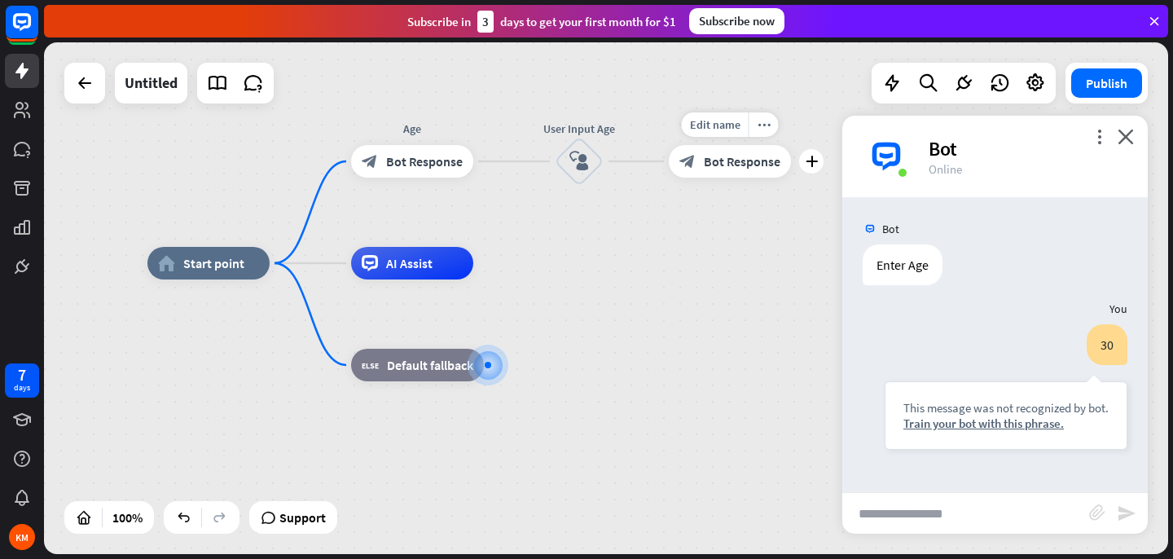
click at [724, 178] on div "Edit name more_horiz plus block_bot_response Bot Response" at bounding box center [730, 161] width 122 height 33
click at [724, 163] on span "Bot Response" at bounding box center [742, 161] width 77 height 16
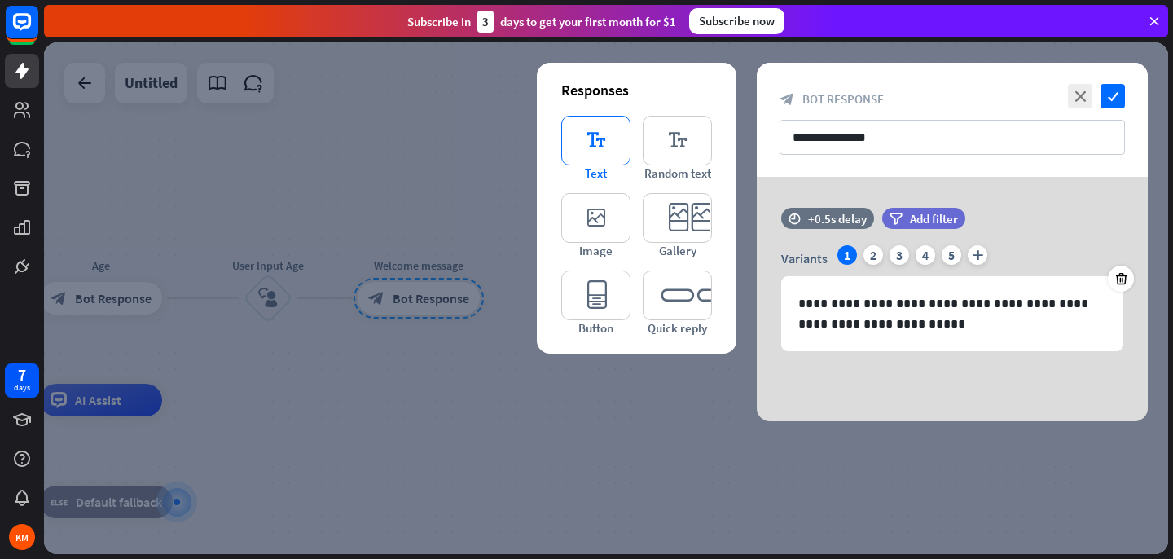
click at [600, 136] on icon "editor_text" at bounding box center [595, 141] width 69 height 50
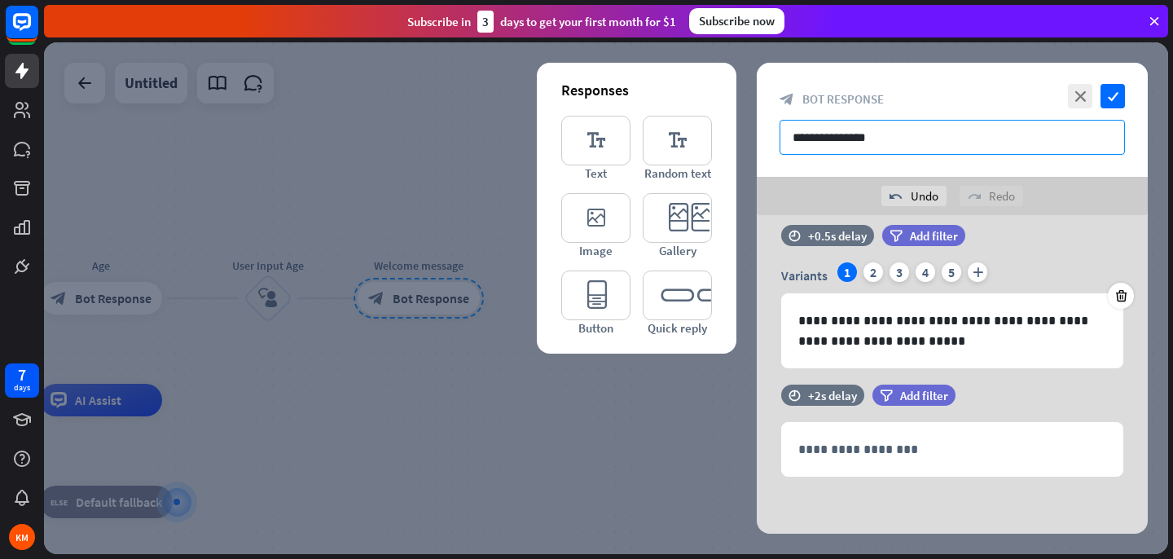
scroll to position [21, 0]
click at [830, 142] on input "**********" at bounding box center [953, 137] width 346 height 35
click at [1084, 97] on icon "close" at bounding box center [1080, 96] width 24 height 24
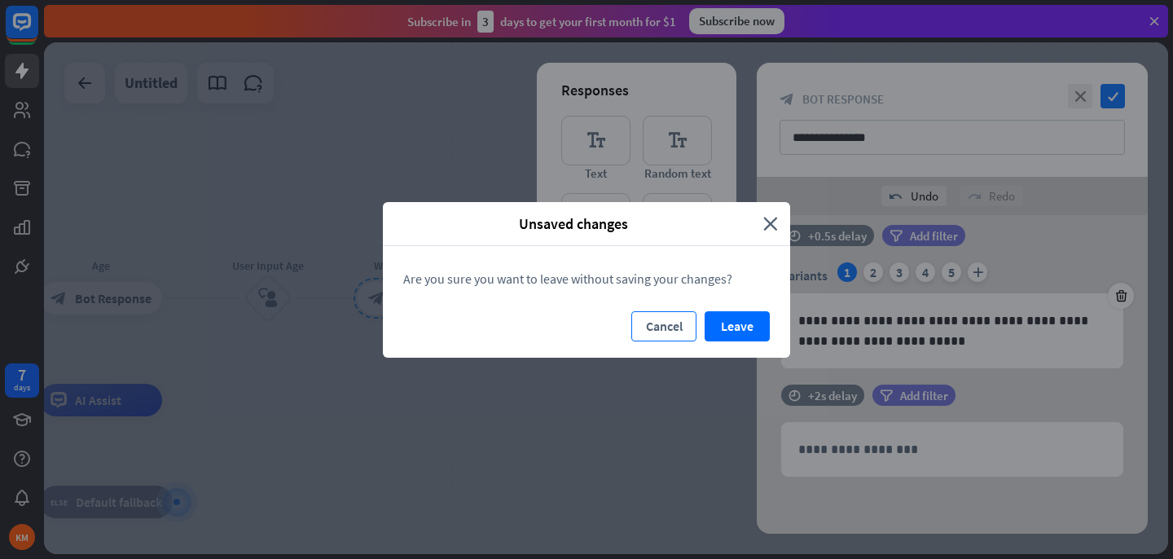
click at [654, 329] on button "Cancel" at bounding box center [664, 326] width 65 height 30
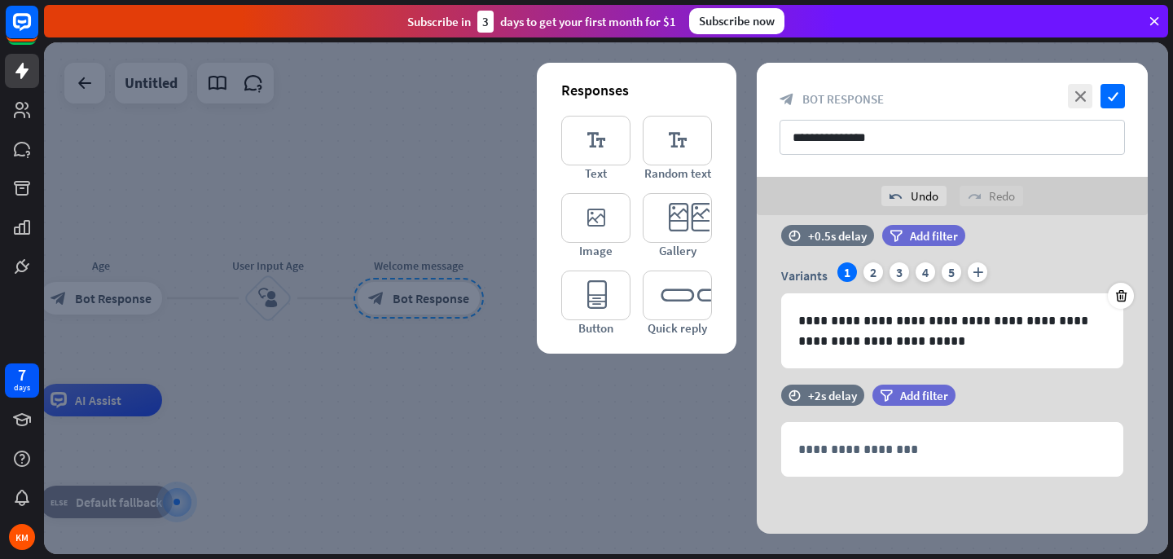
click at [520, 442] on div at bounding box center [606, 298] width 1125 height 512
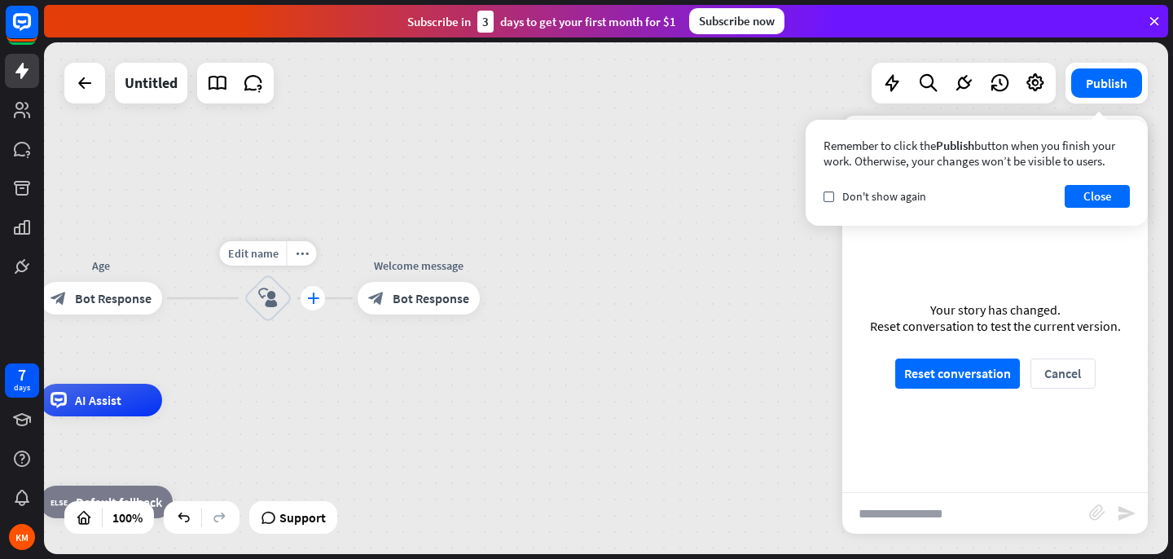
click at [310, 302] on icon "plus" at bounding box center [313, 298] width 12 height 11
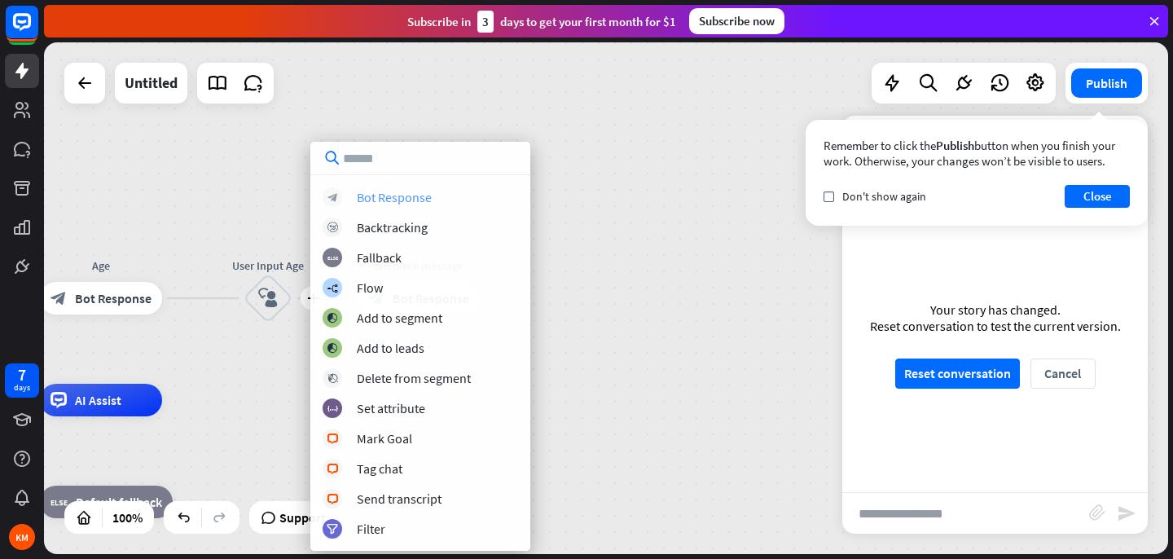
click at [413, 200] on div "Bot Response" at bounding box center [394, 197] width 75 height 16
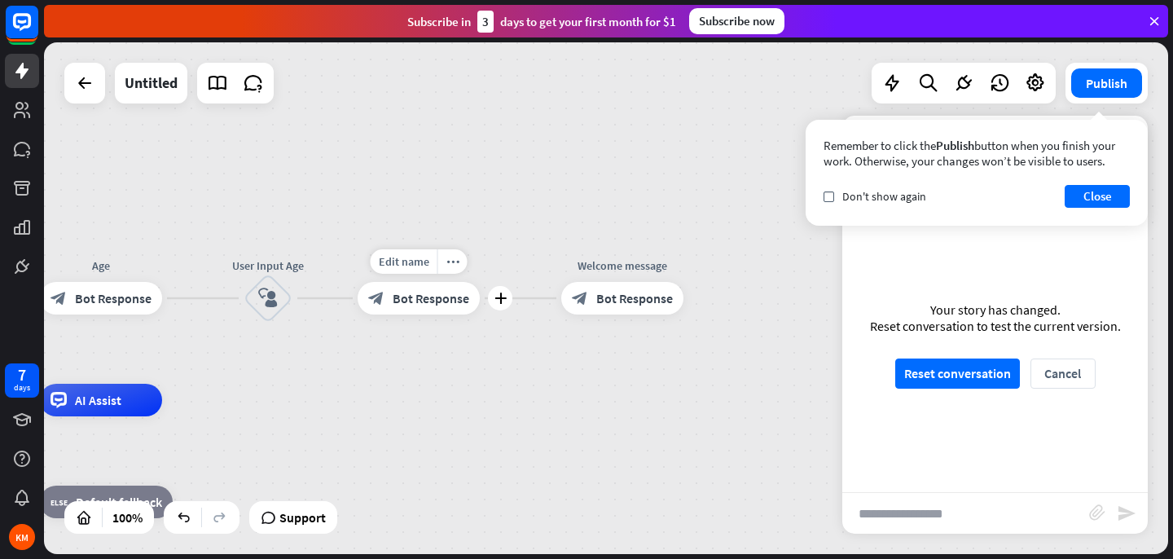
click at [448, 302] on span "Bot Response" at bounding box center [431, 298] width 77 height 16
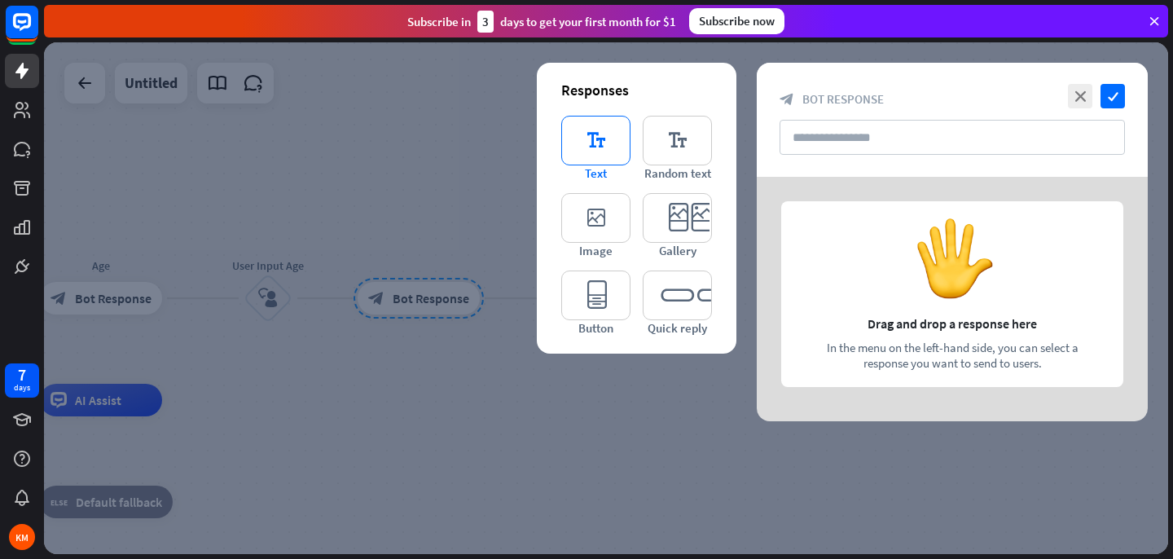
click at [603, 157] on icon "editor_text" at bounding box center [595, 141] width 69 height 50
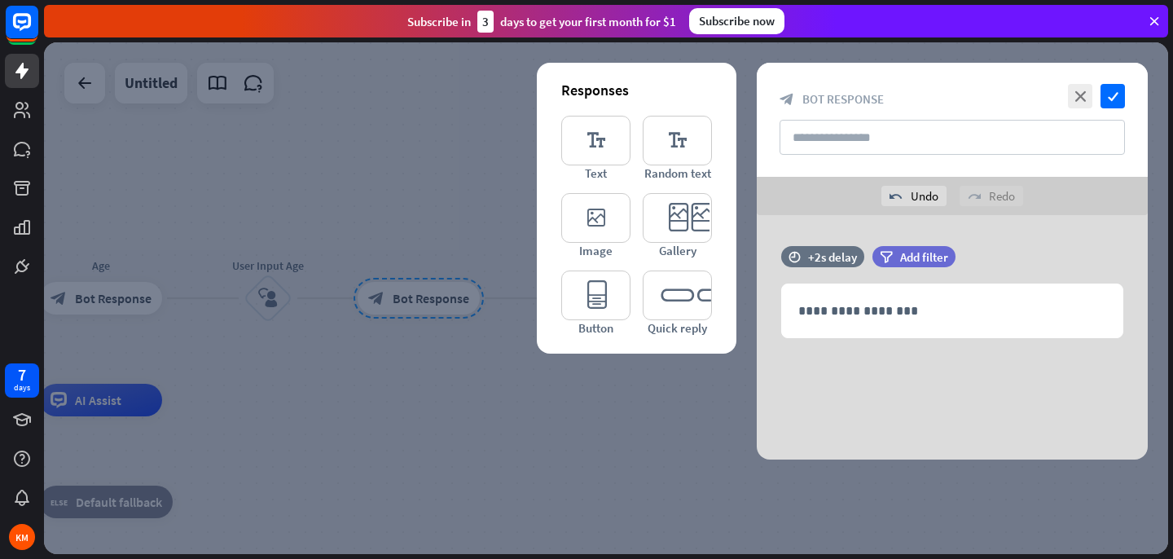
click at [854, 156] on div "close check block_bot_response Bot Response" at bounding box center [952, 120] width 391 height 114
click at [856, 144] on input "text" at bounding box center [953, 137] width 346 height 35
type input "**********"
click at [1116, 96] on icon "check" at bounding box center [1113, 96] width 24 height 24
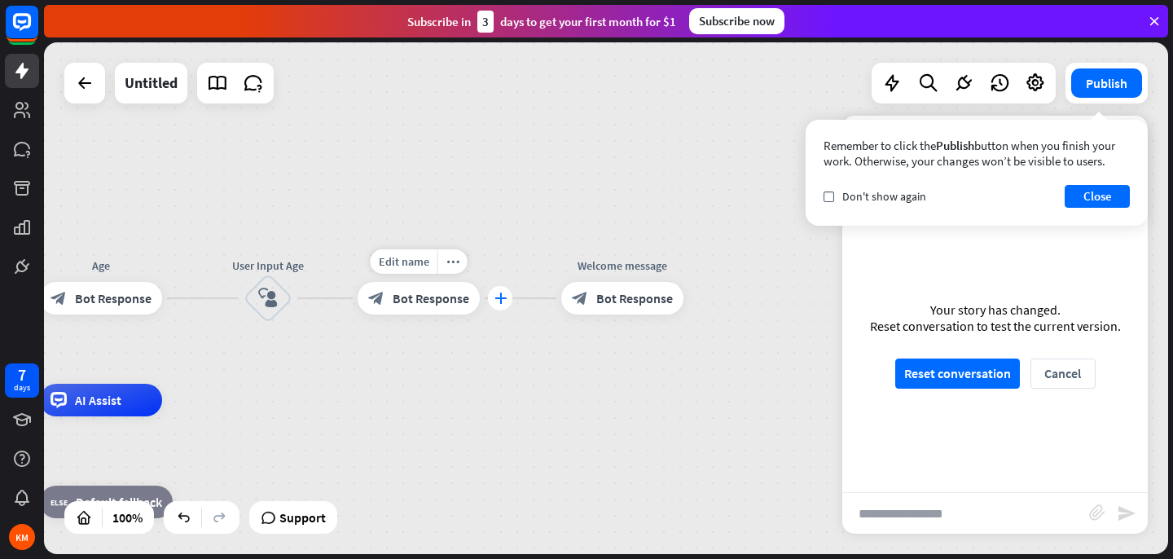
click at [504, 302] on icon "plus" at bounding box center [501, 298] width 12 height 11
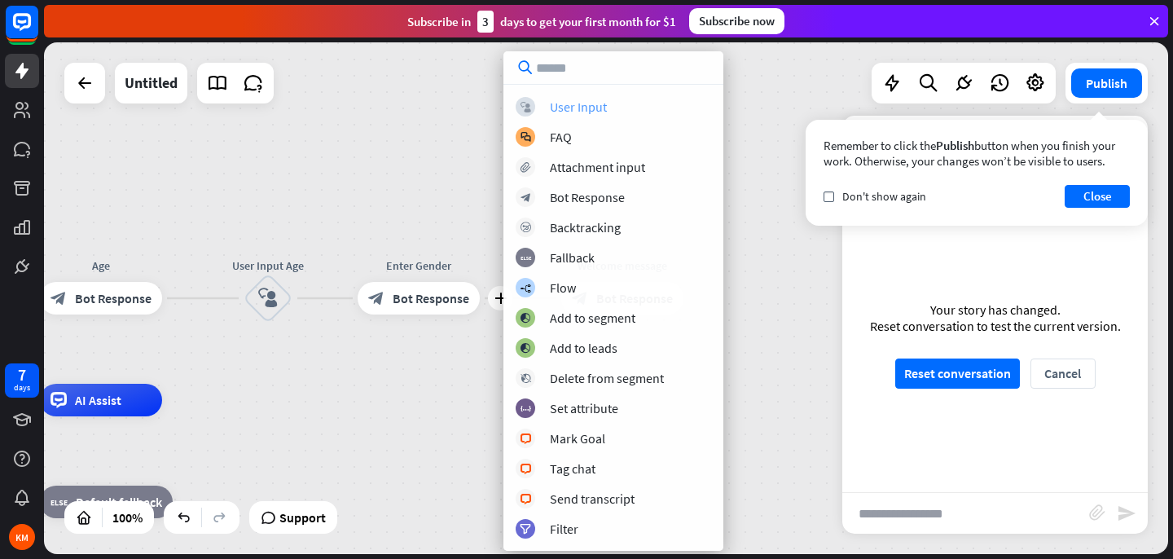
click at [579, 107] on div "User Input" at bounding box center [578, 107] width 57 height 16
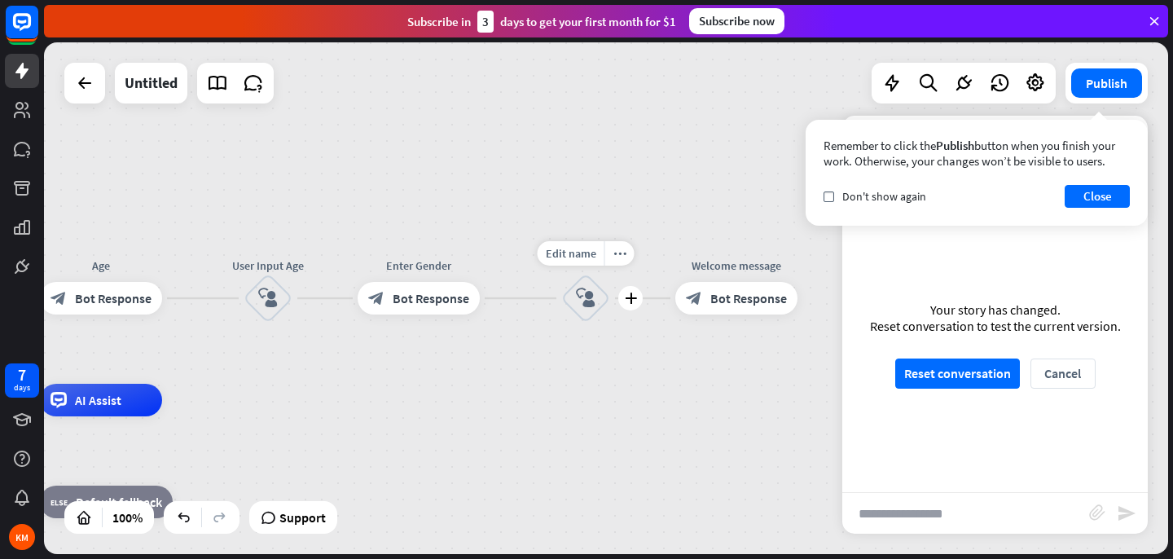
click at [569, 295] on div "block_user_input" at bounding box center [585, 298] width 49 height 49
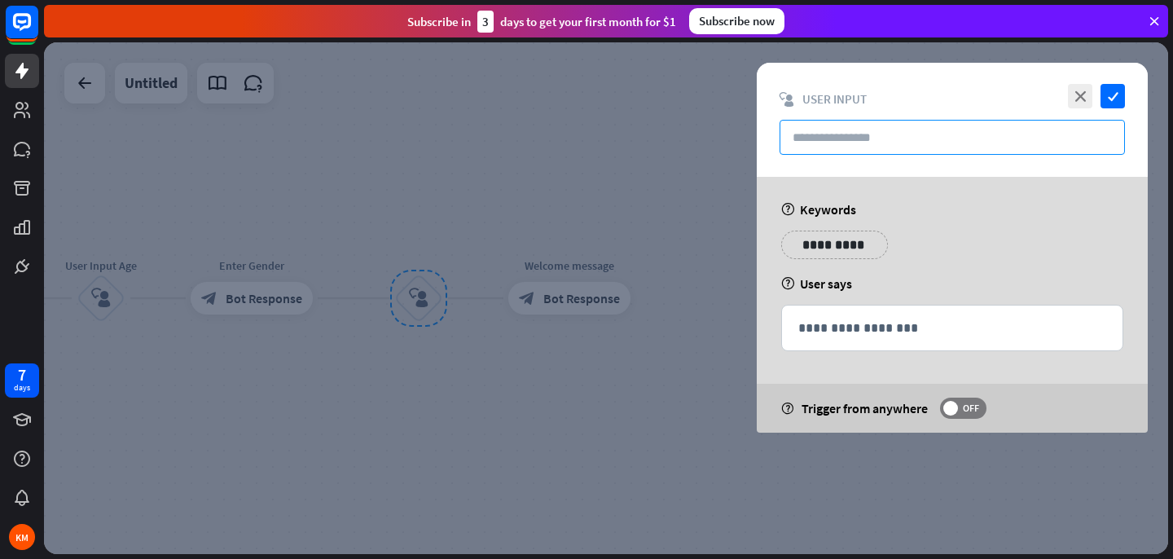
click at [833, 136] on input "text" at bounding box center [953, 137] width 346 height 35
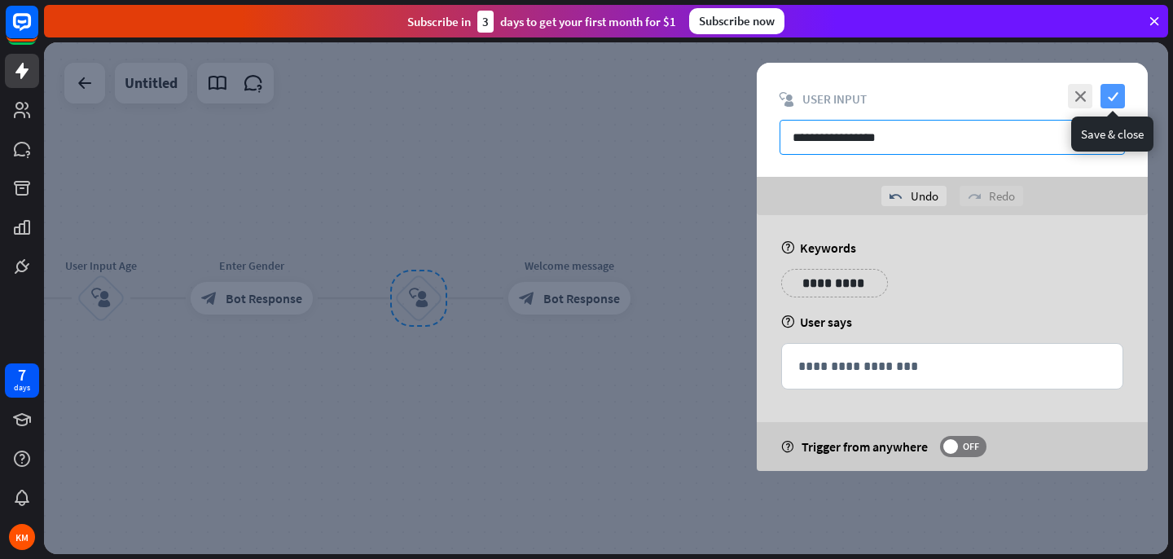
type input "**********"
click at [1122, 93] on icon "check" at bounding box center [1113, 96] width 24 height 24
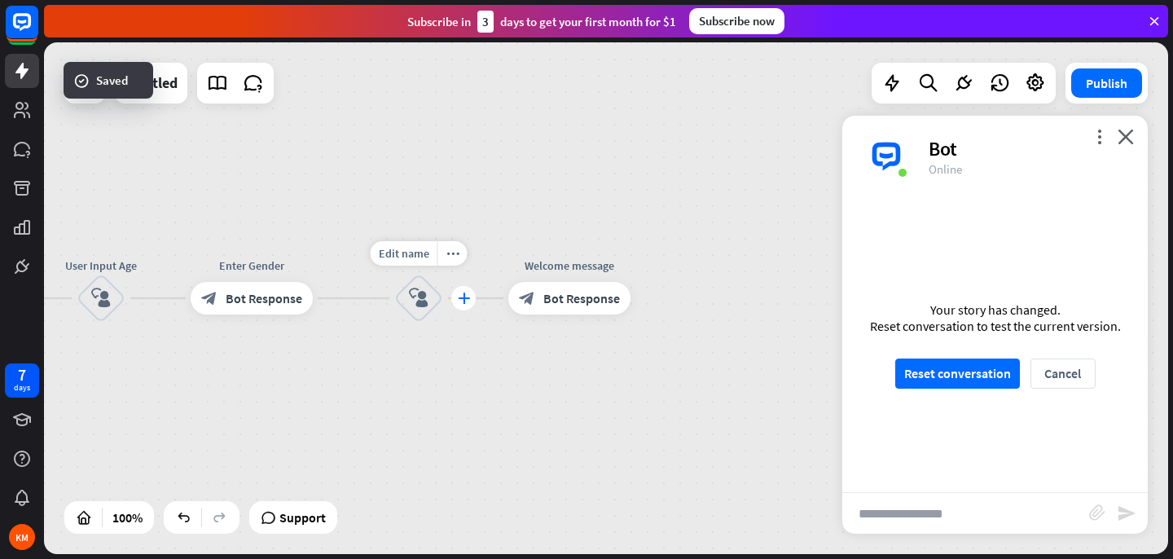
click at [467, 302] on icon "plus" at bounding box center [464, 298] width 12 height 11
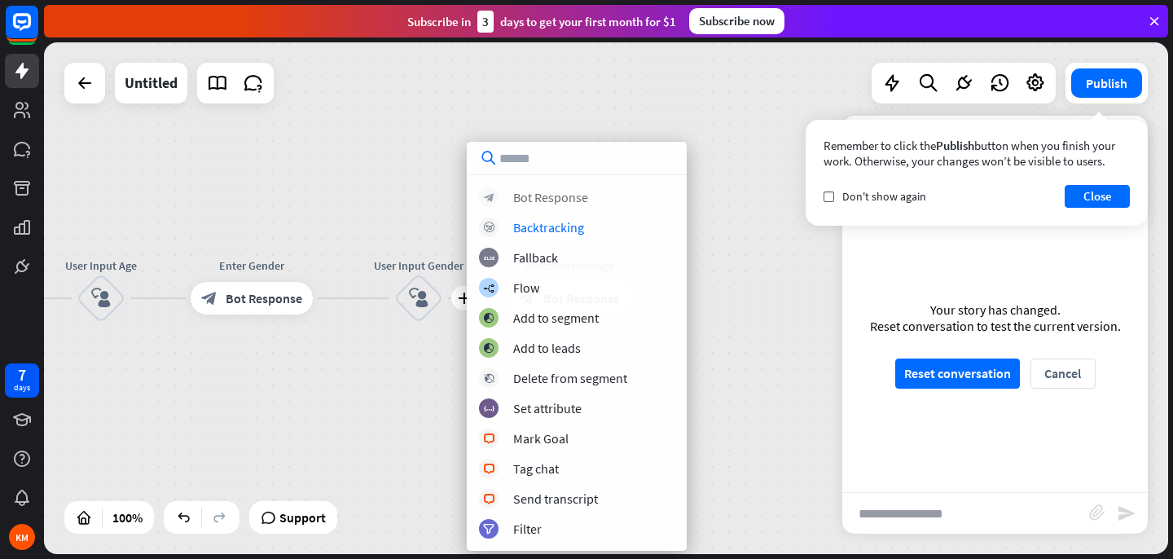
click at [534, 206] on div "block_bot_response Bot Response" at bounding box center [577, 197] width 196 height 20
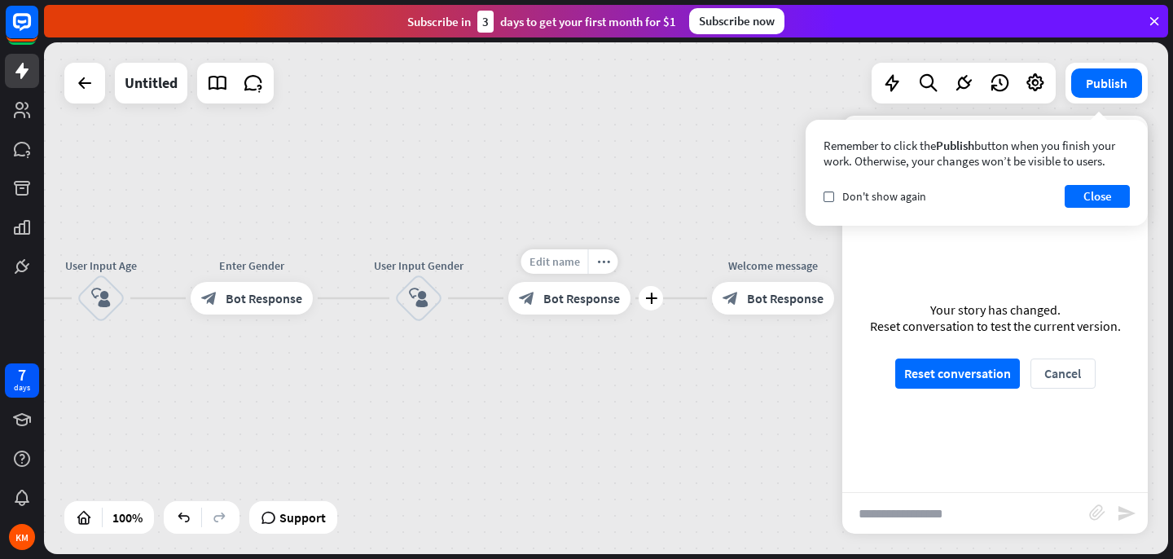
click at [569, 267] on span "Edit name" at bounding box center [555, 261] width 51 height 15
click at [587, 303] on span "Bot Response" at bounding box center [582, 298] width 77 height 16
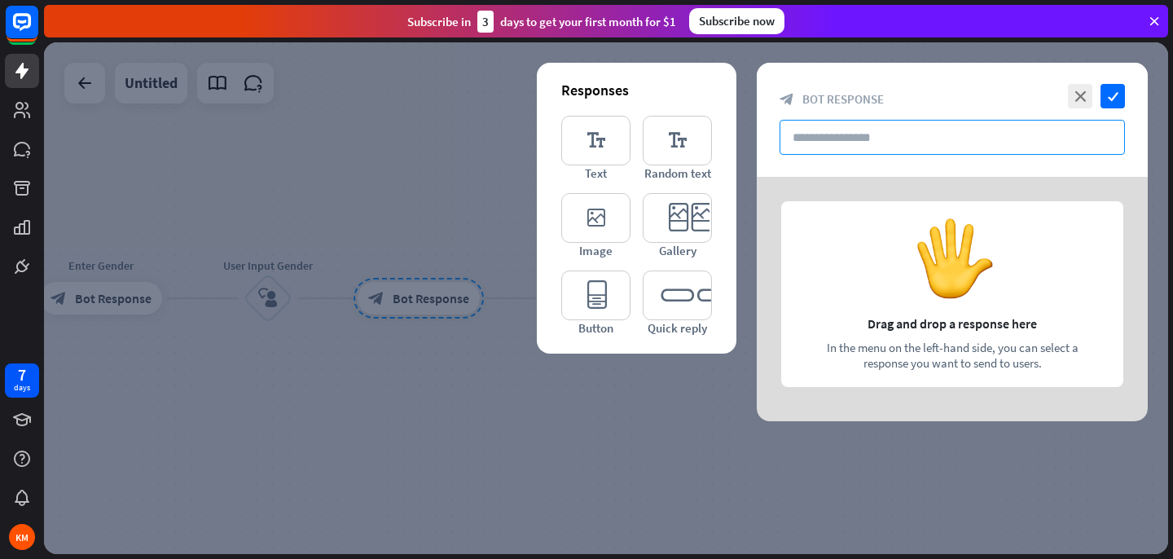
click at [831, 139] on input "text" at bounding box center [953, 137] width 346 height 35
type input "*"
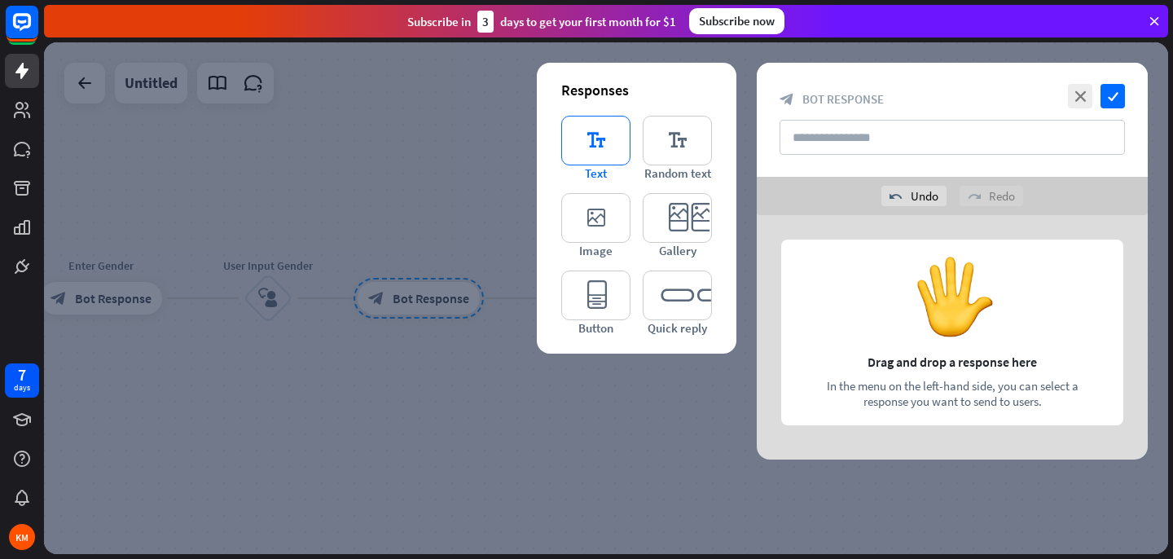
click at [614, 151] on icon "editor_text" at bounding box center [595, 141] width 69 height 50
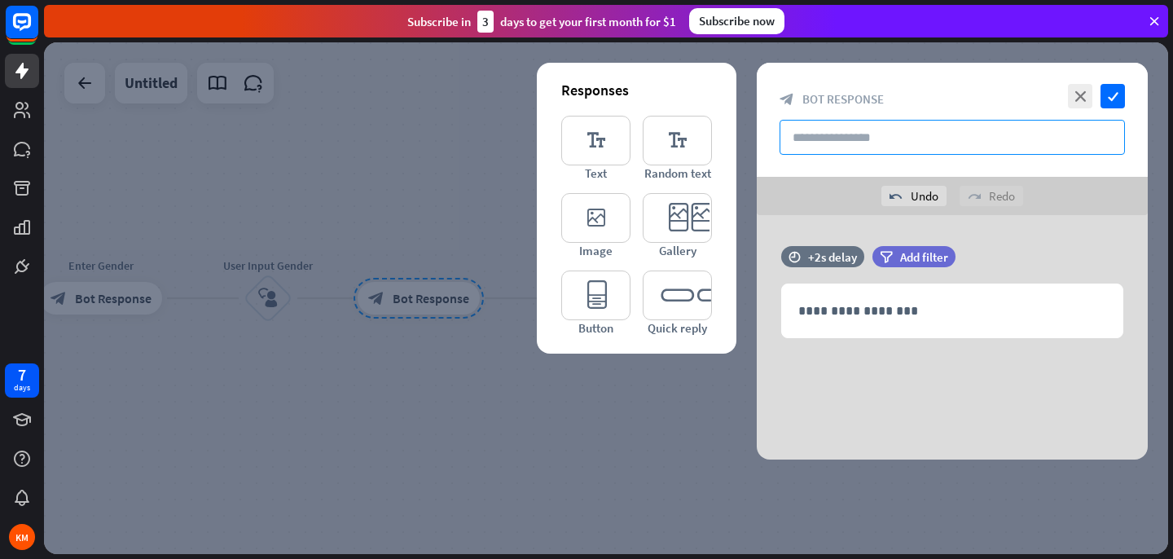
click at [823, 134] on input "text" at bounding box center [953, 137] width 346 height 35
type input "**********"
click at [1116, 99] on icon "check" at bounding box center [1113, 96] width 24 height 24
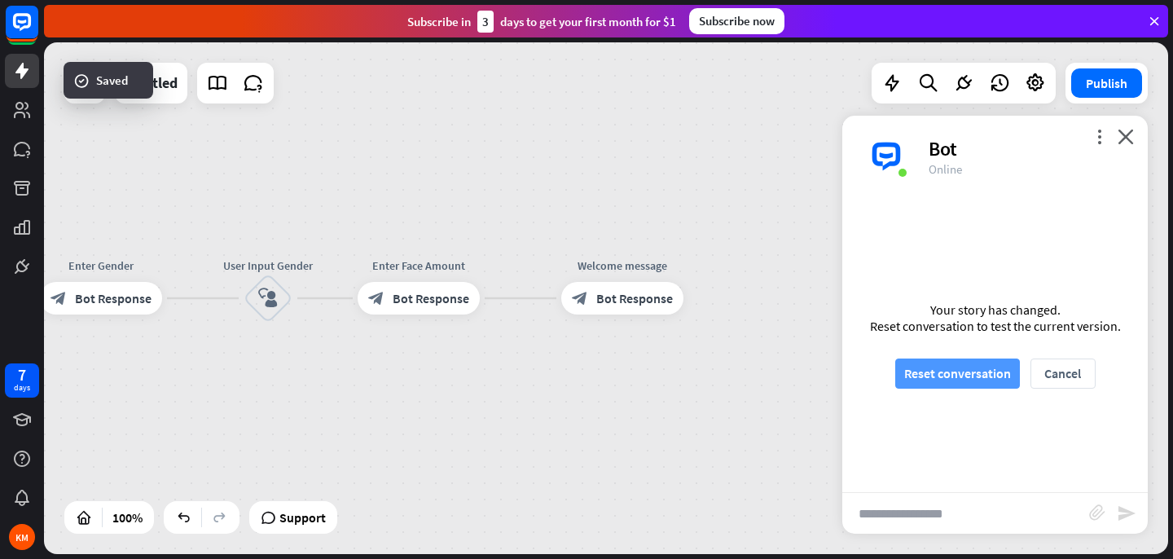
click at [974, 378] on button "Reset conversation" at bounding box center [958, 374] width 125 height 30
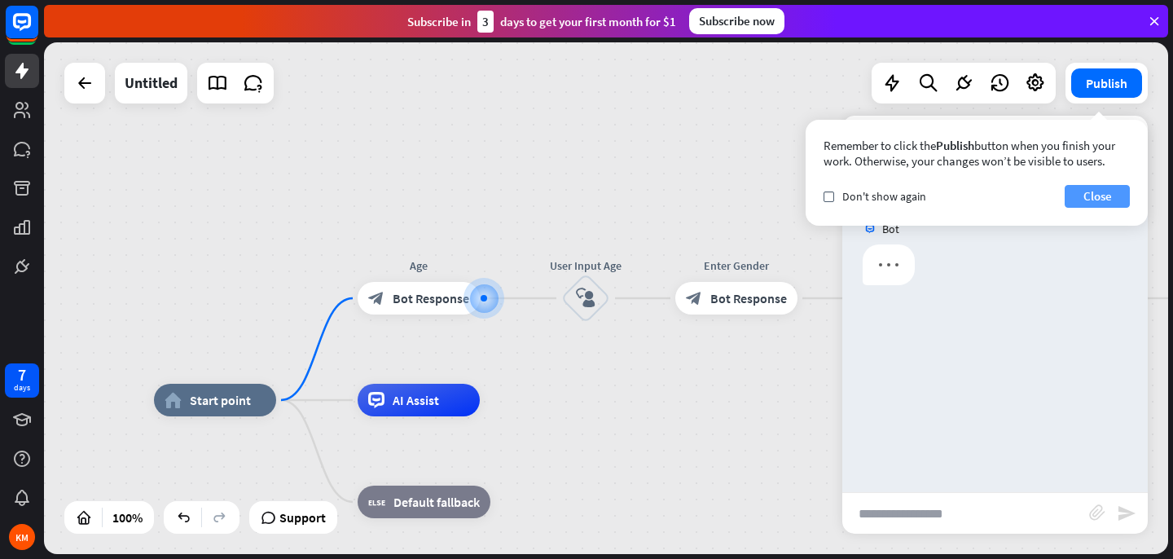
click at [1090, 202] on button "Close" at bounding box center [1097, 196] width 65 height 23
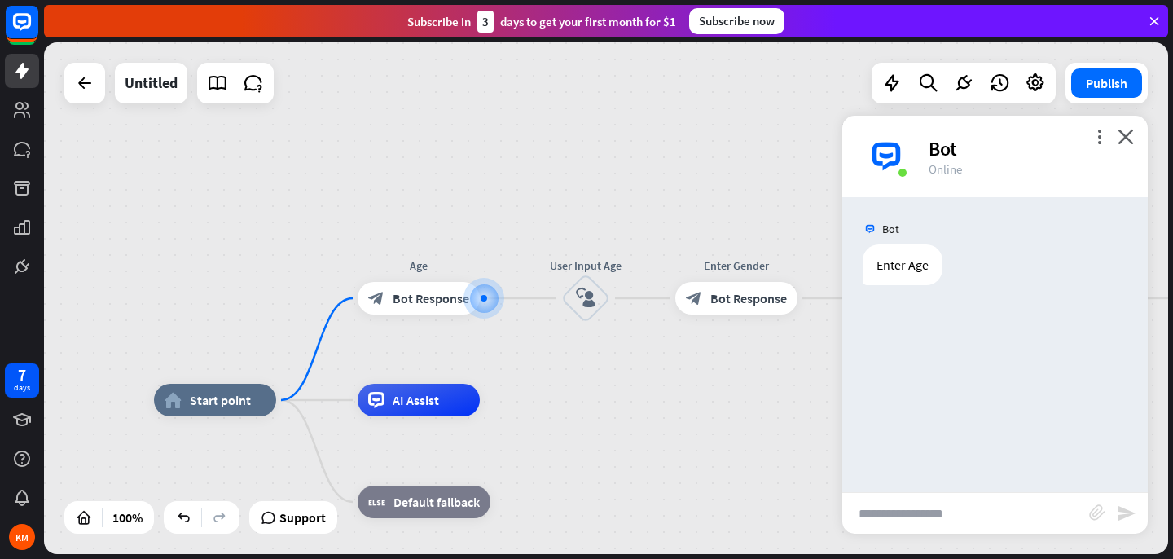
click at [929, 518] on input "text" at bounding box center [966, 513] width 247 height 41
type input "**"
